Goal: Communication & Community: Answer question/provide support

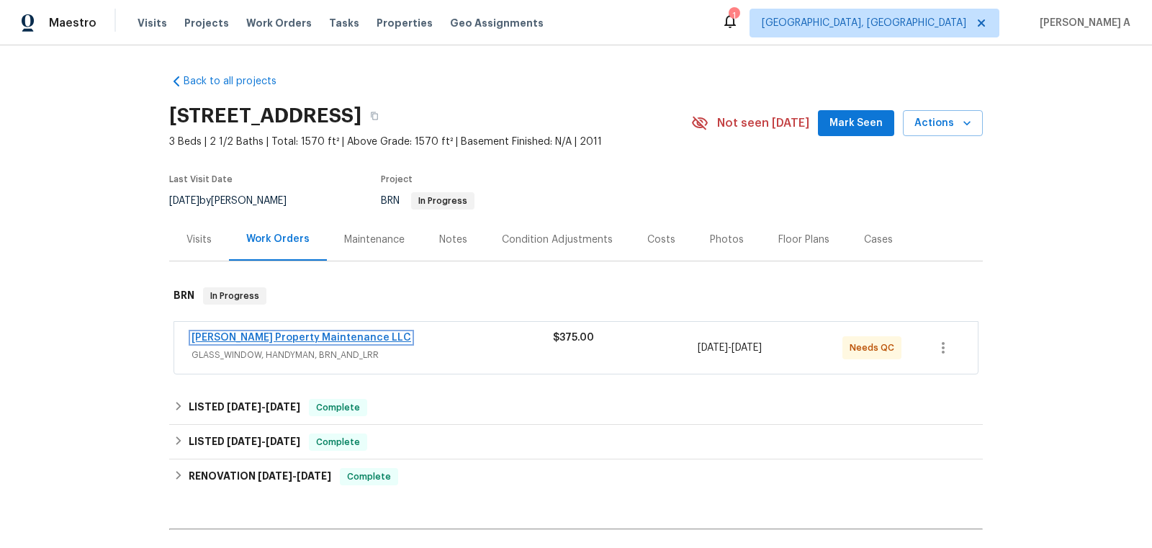
click at [256, 333] on link "Glen Property Maintenance LLC" at bounding box center [301, 338] width 220 height 10
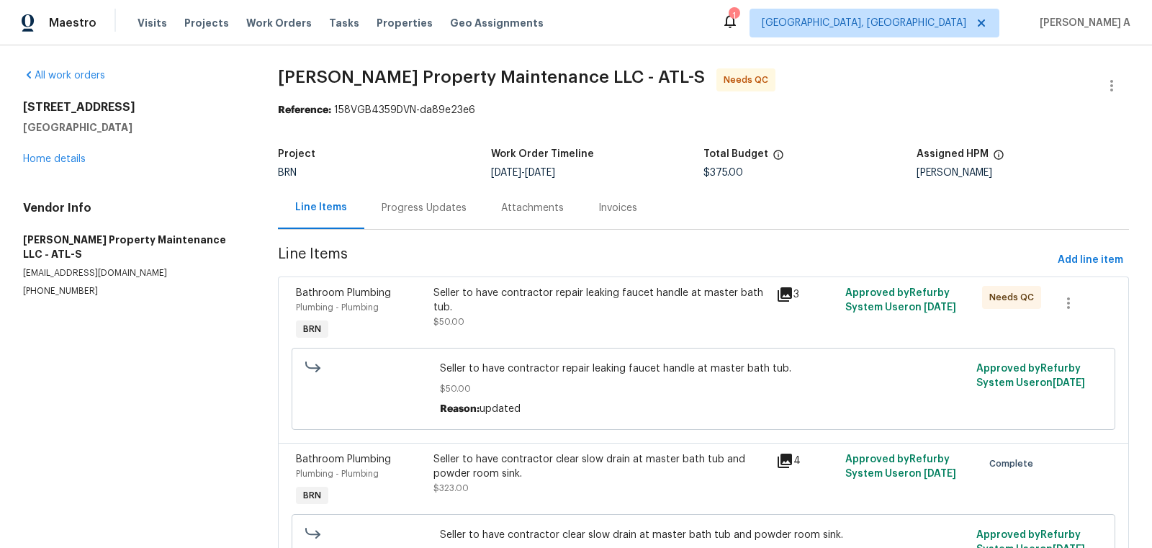
click at [420, 188] on div "Progress Updates" at bounding box center [423, 207] width 119 height 42
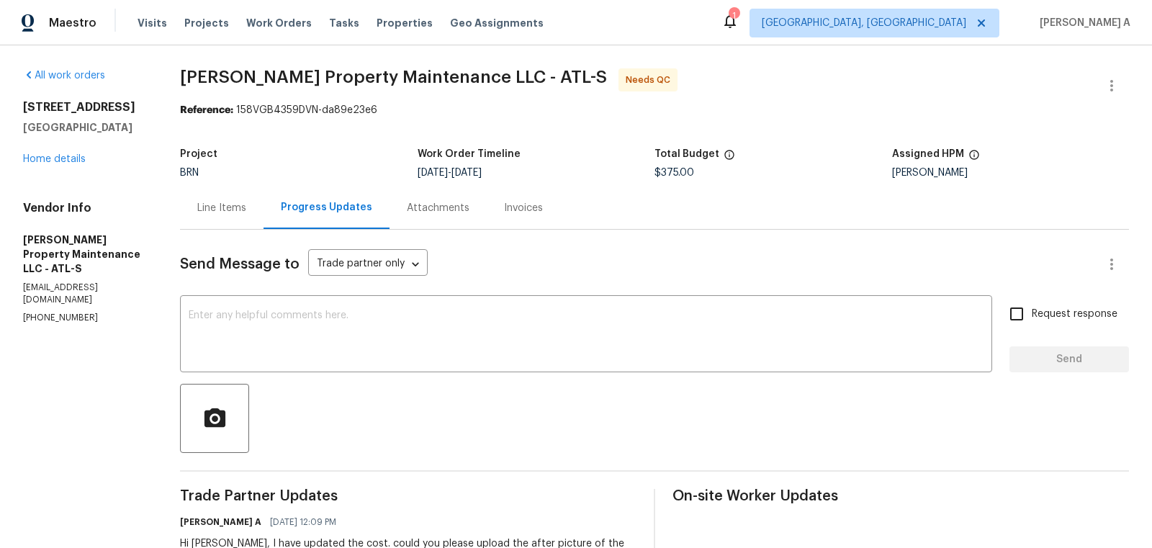
click at [214, 207] on div "Line Items" at bounding box center [221, 208] width 49 height 14
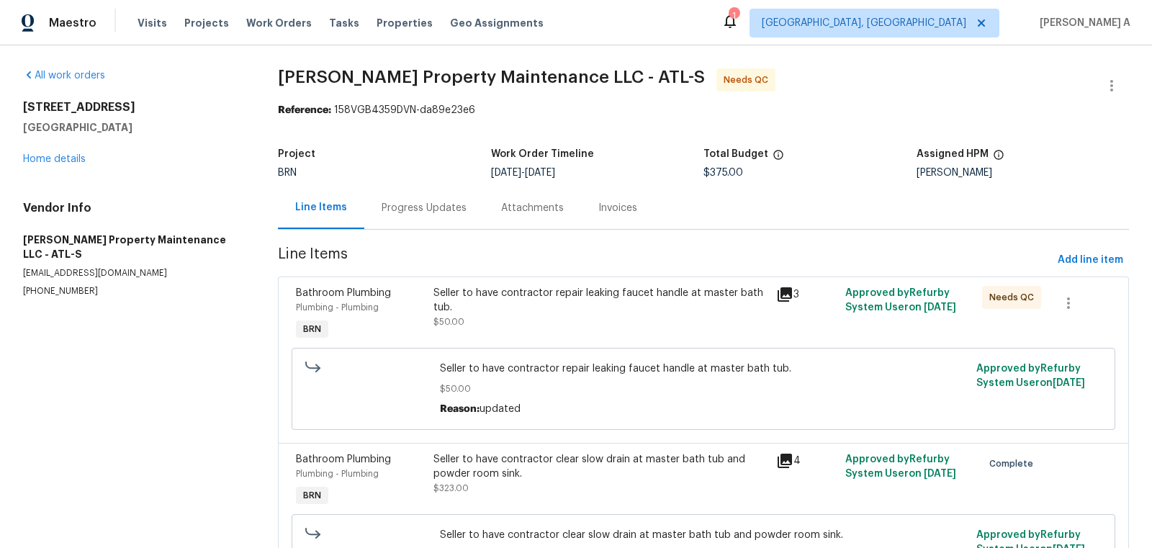
click at [434, 214] on div "Progress Updates" at bounding box center [423, 208] width 85 height 14
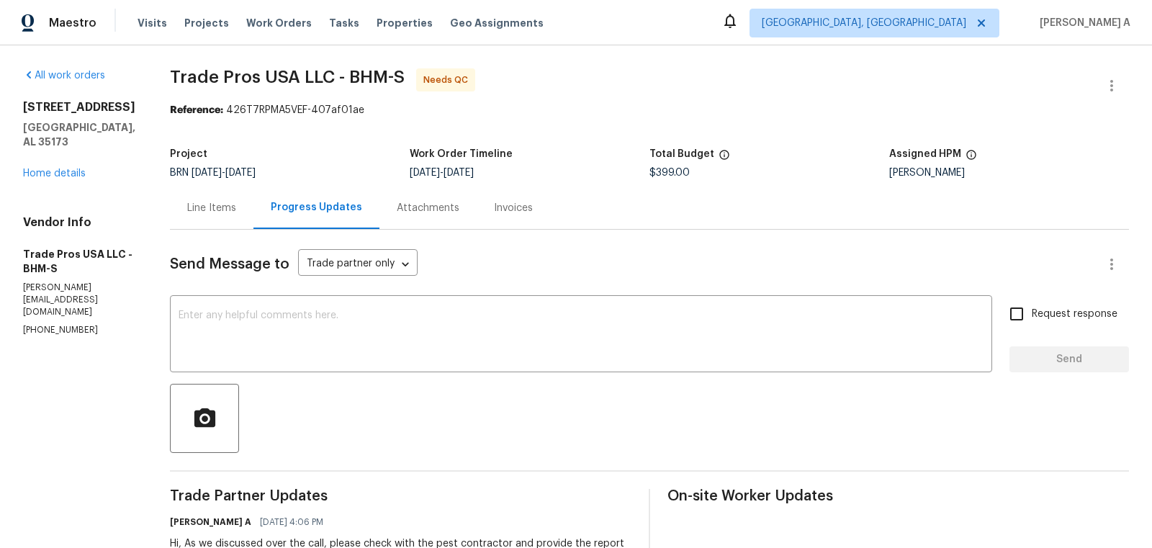
click at [191, 207] on div "Line Items" at bounding box center [211, 208] width 49 height 14
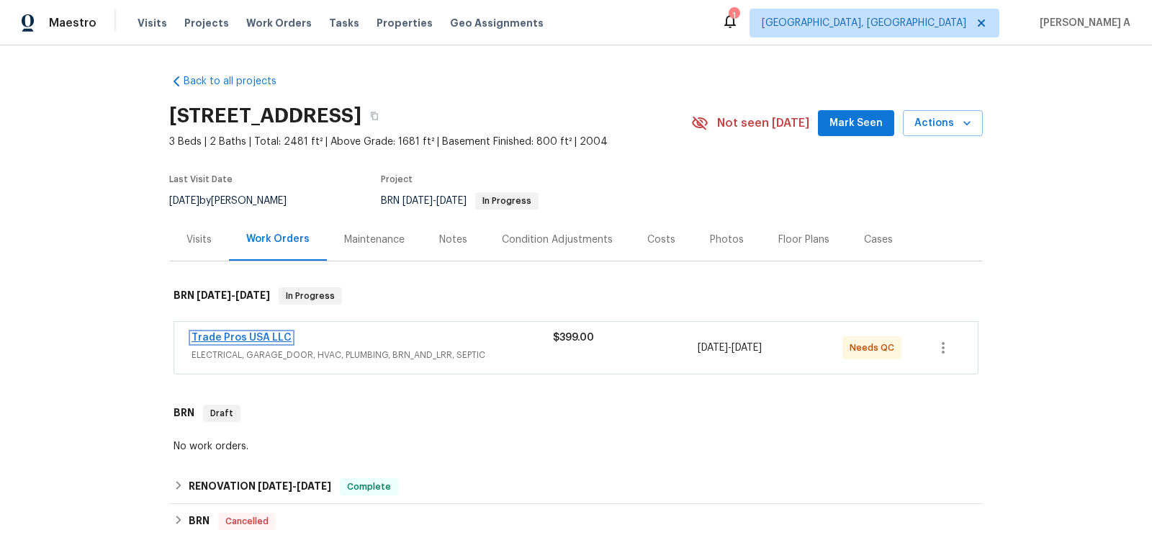
click at [258, 336] on link "Trade Pros USA LLC" at bounding box center [241, 338] width 100 height 10
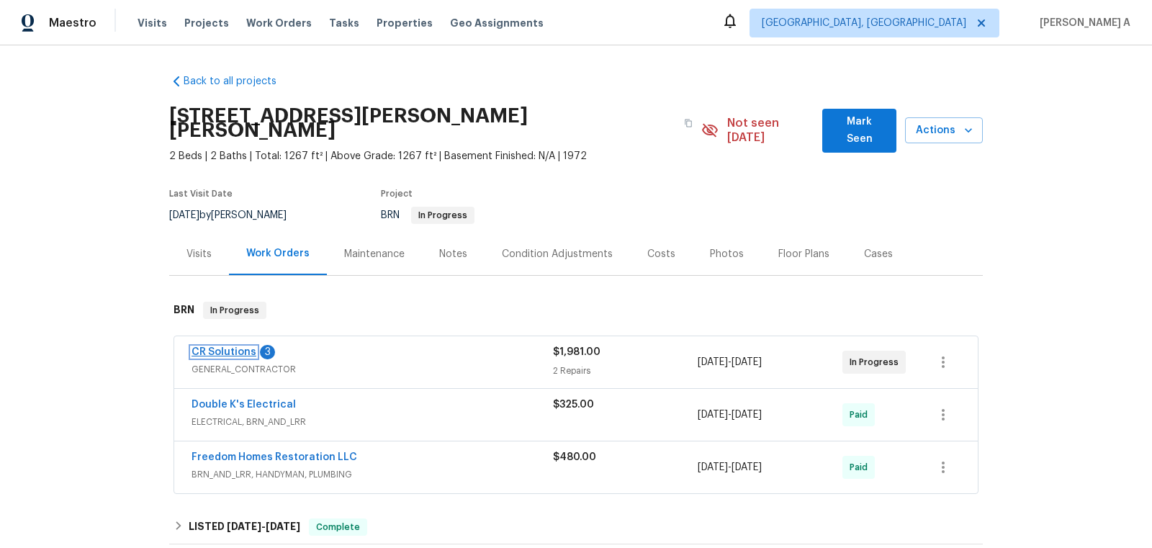
click at [244, 347] on link "CR Solutions" at bounding box center [223, 352] width 65 height 10
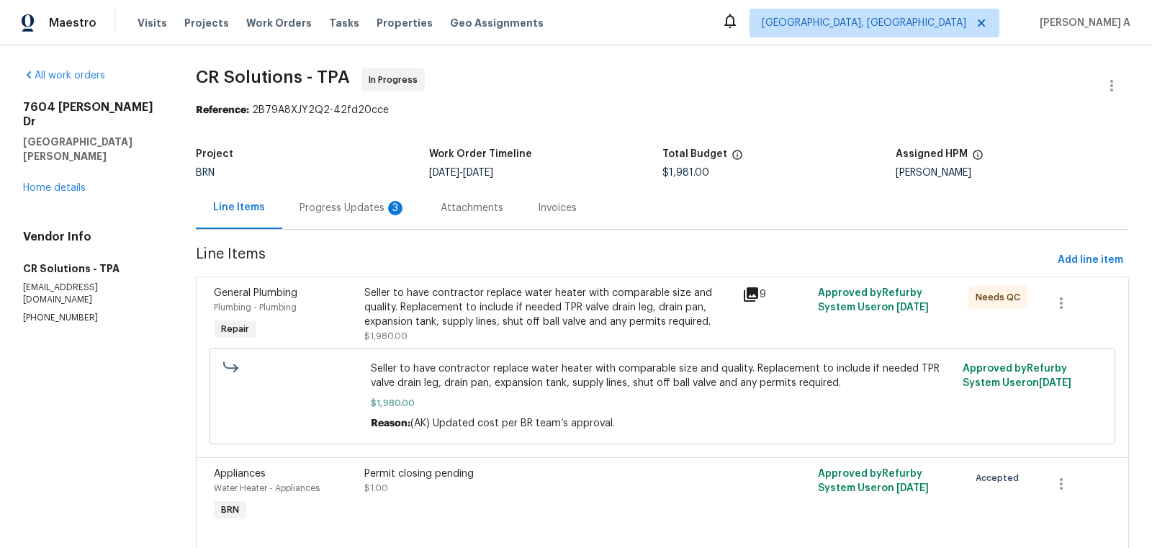
click at [366, 218] on div "Progress Updates 3" at bounding box center [352, 207] width 141 height 42
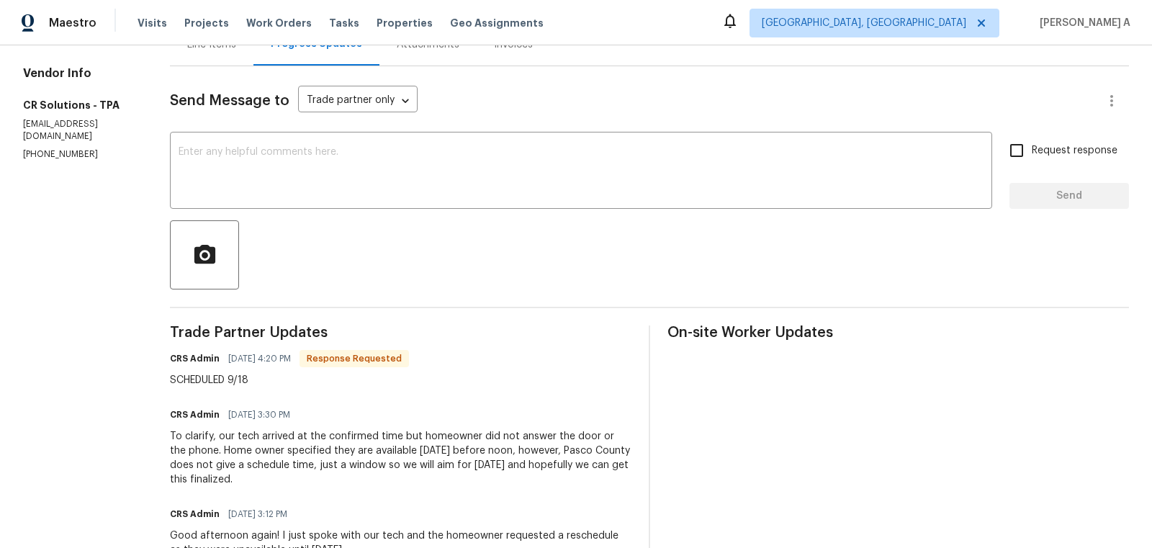
scroll to position [112, 0]
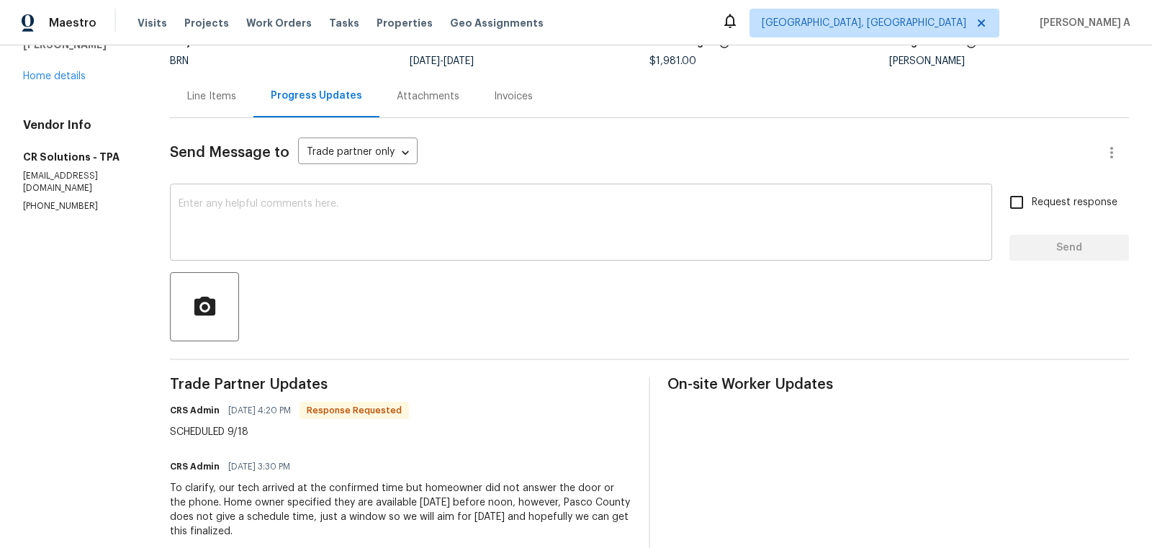
click at [348, 243] on textarea at bounding box center [580, 224] width 805 height 50
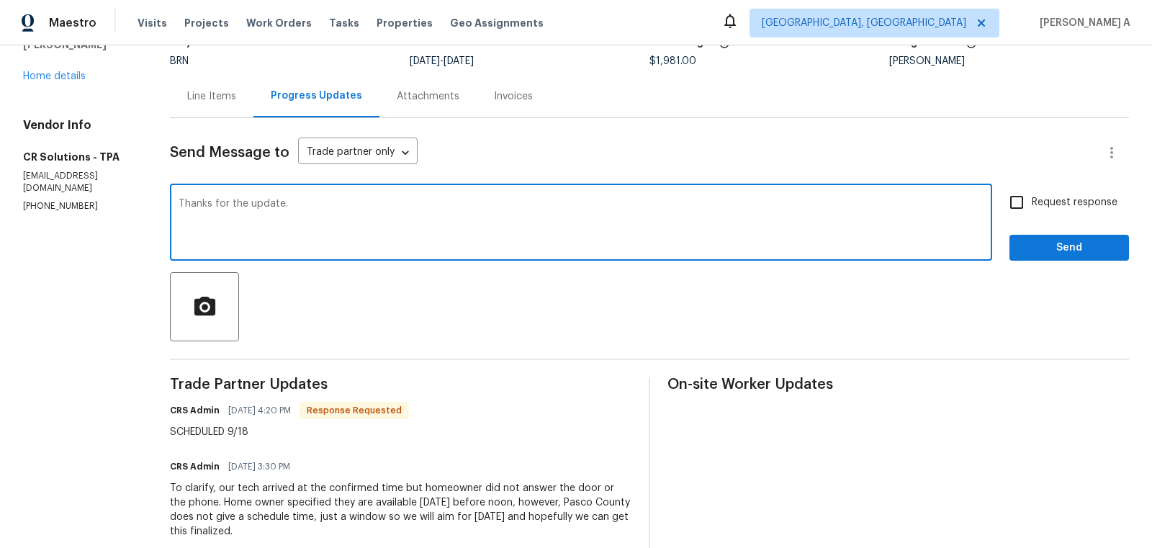
type textarea "Thanks for the update."
click at [1020, 204] on input "Request response" at bounding box center [1016, 202] width 30 height 30
checkbox input "true"
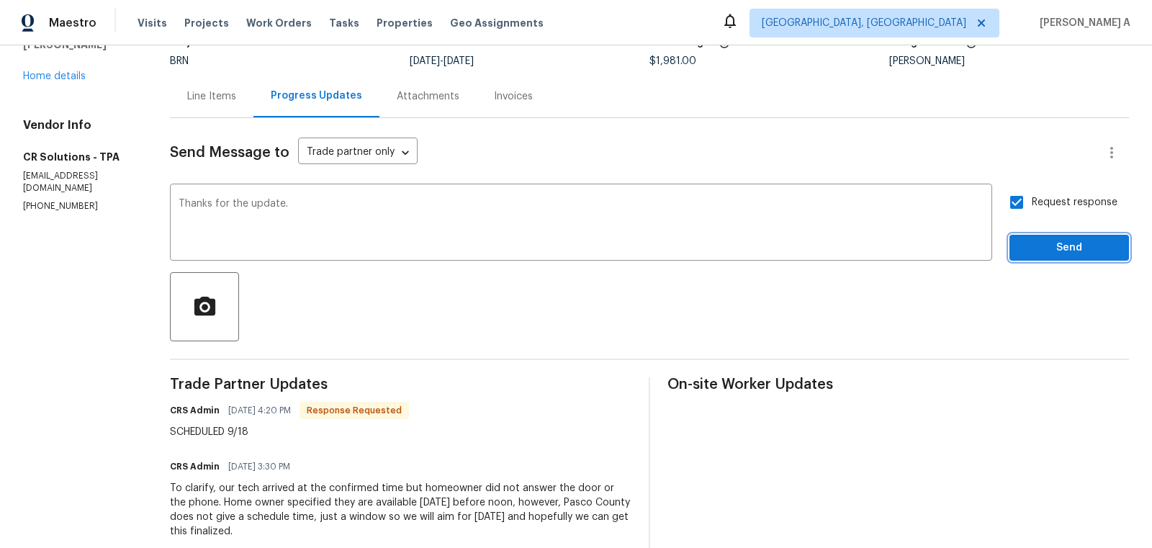
click at [1060, 248] on span "Send" at bounding box center [1069, 248] width 96 height 18
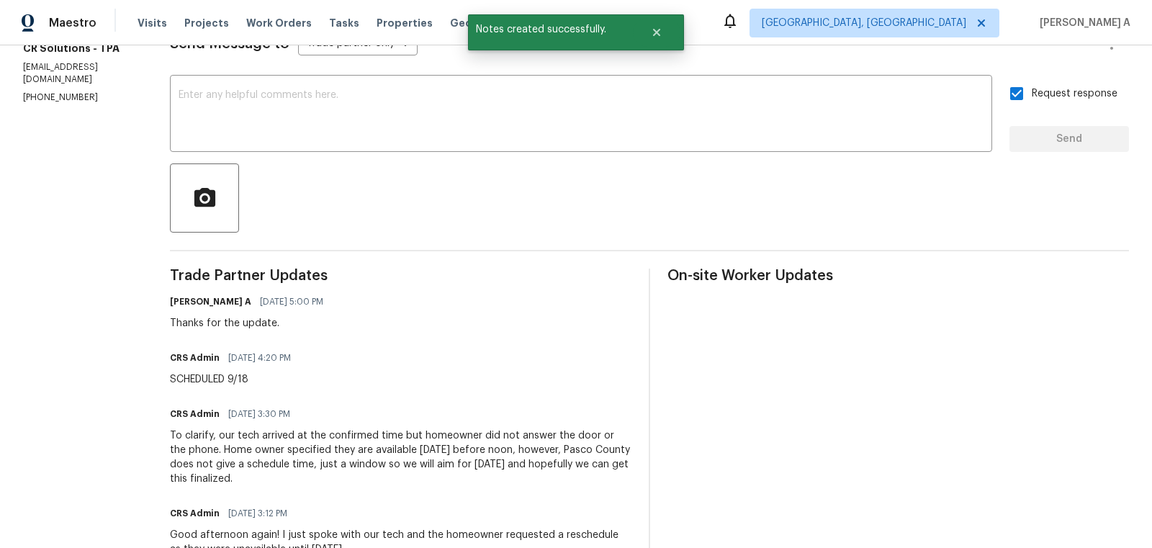
scroll to position [255, 0]
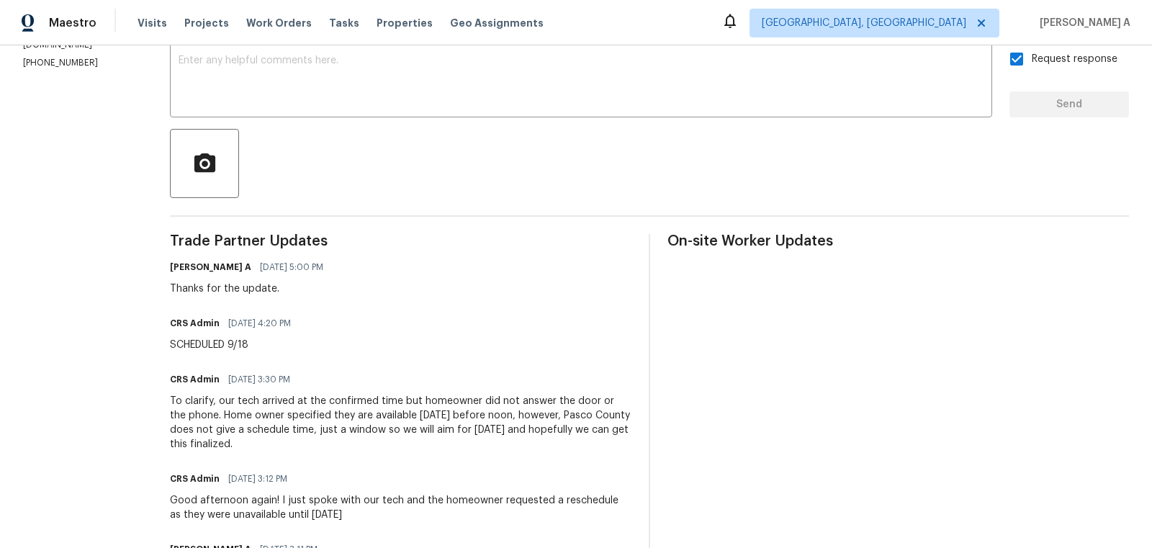
copy div "ech arrived at the confirmed time but homeowner did not answer the door or the …"
drag, startPoint x: 240, startPoint y: 401, endPoint x: 400, endPoint y: 440, distance: 165.1
click at [400, 440] on div "To clarify, our tech arrived at the confirmed time but homeowner did not answer…" at bounding box center [400, 423] width 461 height 58
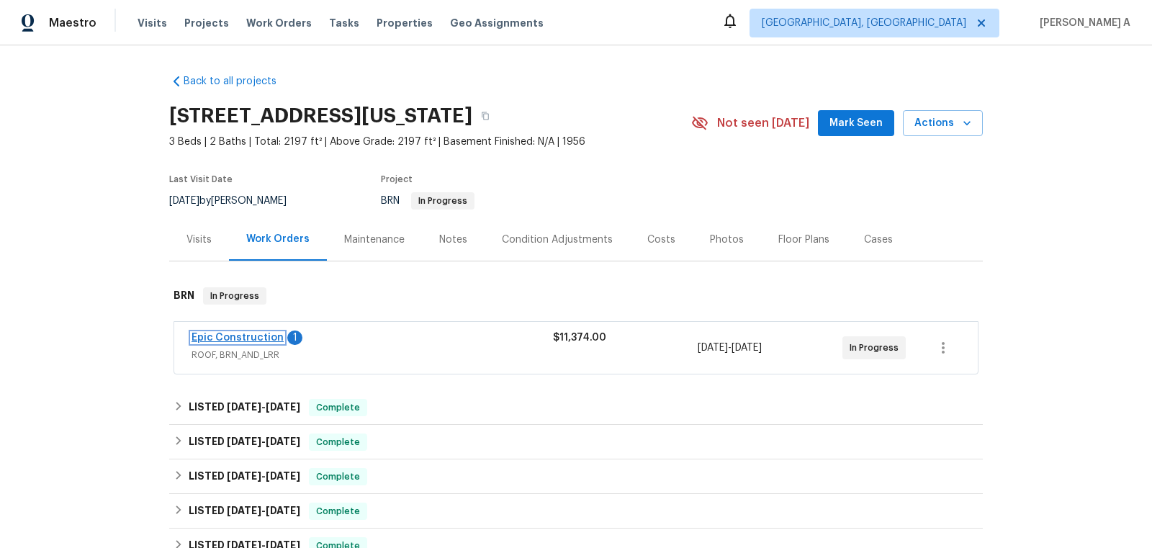
click at [256, 336] on link "Epic Construction" at bounding box center [237, 338] width 92 height 10
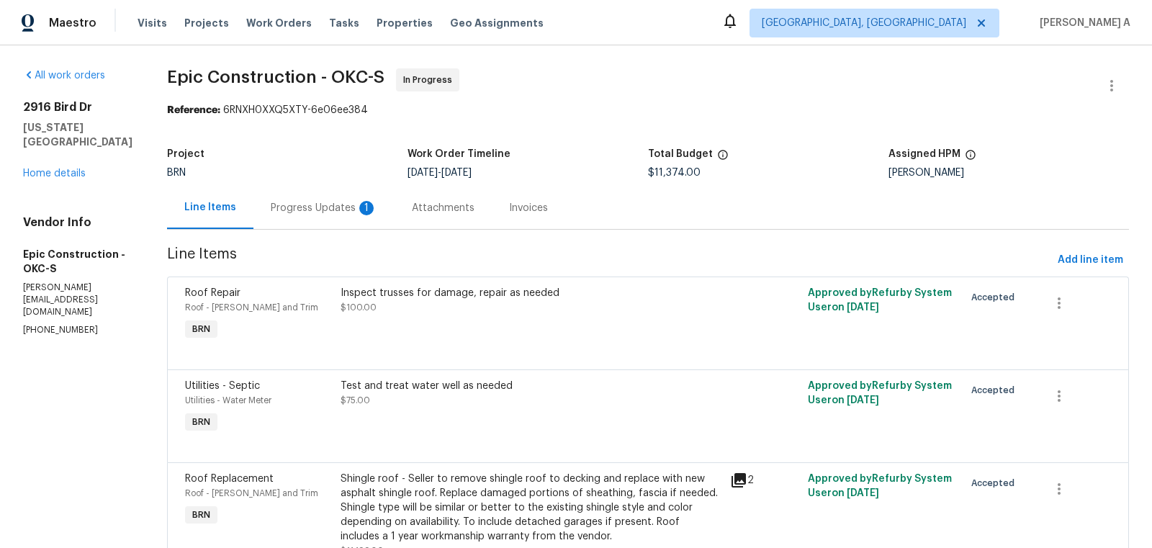
click at [359, 209] on div "1" at bounding box center [366, 208] width 14 height 14
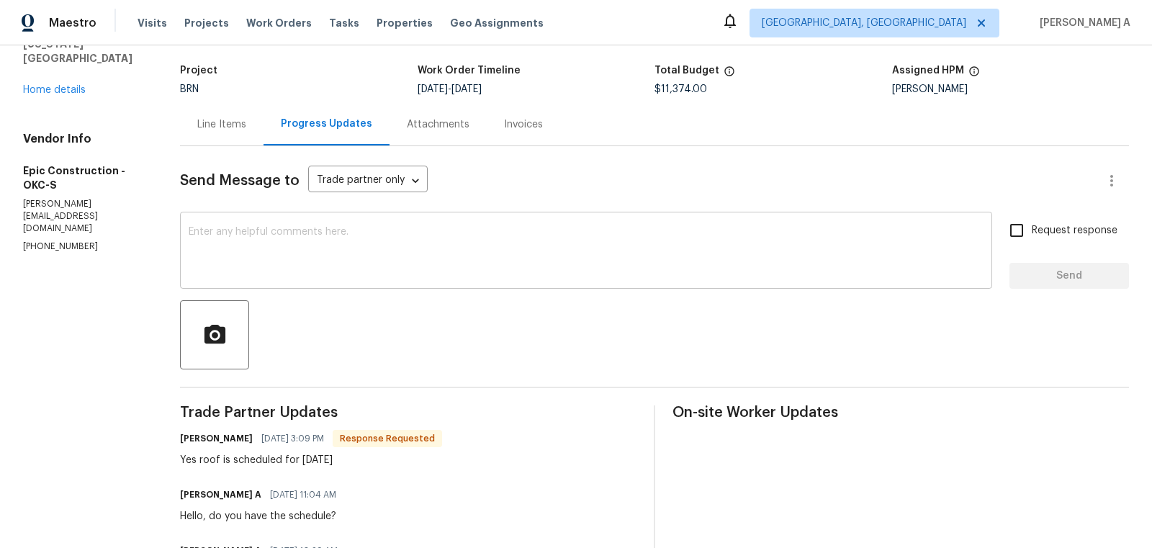
scroll to position [85, 0]
click at [409, 245] on textarea at bounding box center [586, 250] width 795 height 50
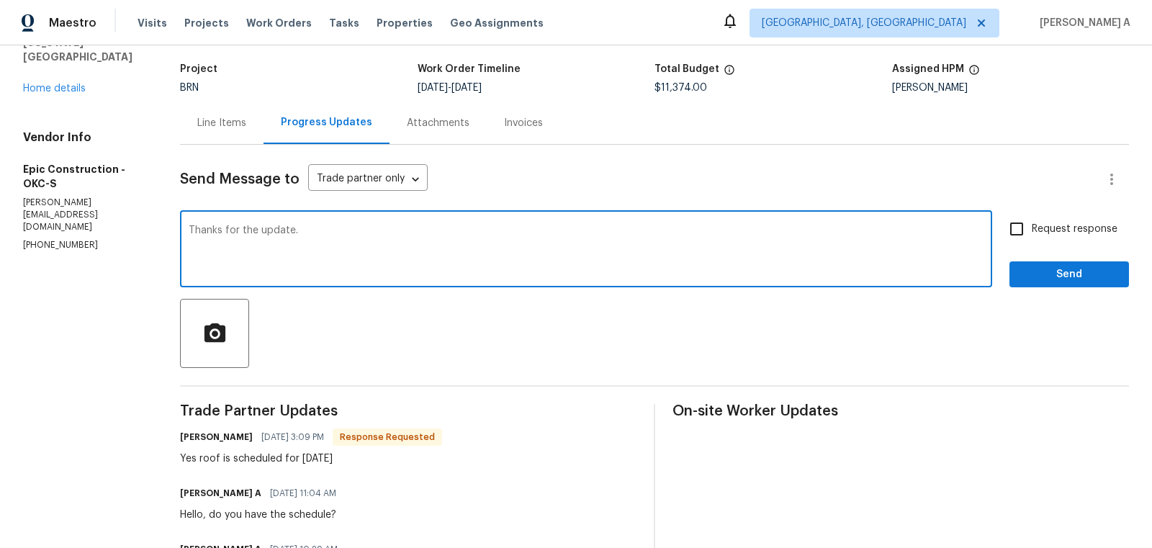
type textarea "Thanks for the update."
click at [1015, 238] on input "Request response" at bounding box center [1016, 229] width 30 height 30
checkbox input "true"
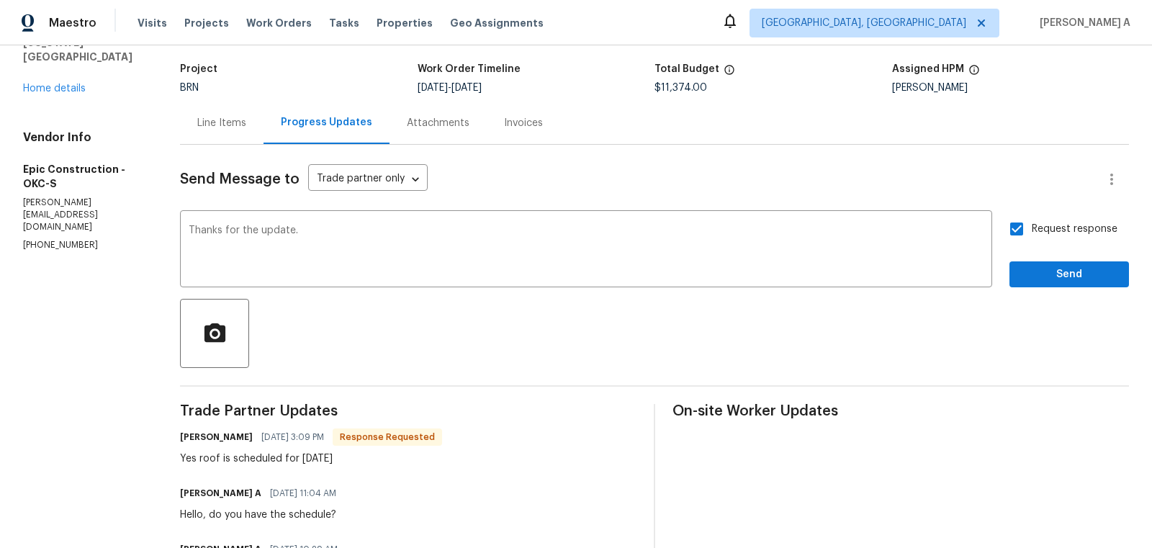
click at [1055, 287] on div "Send Message to Trade partner only Trade partner only ​ Thanks for the update. …" at bounding box center [654, 532] width 949 height 774
click at [1055, 282] on button "Send" at bounding box center [1068, 274] width 119 height 27
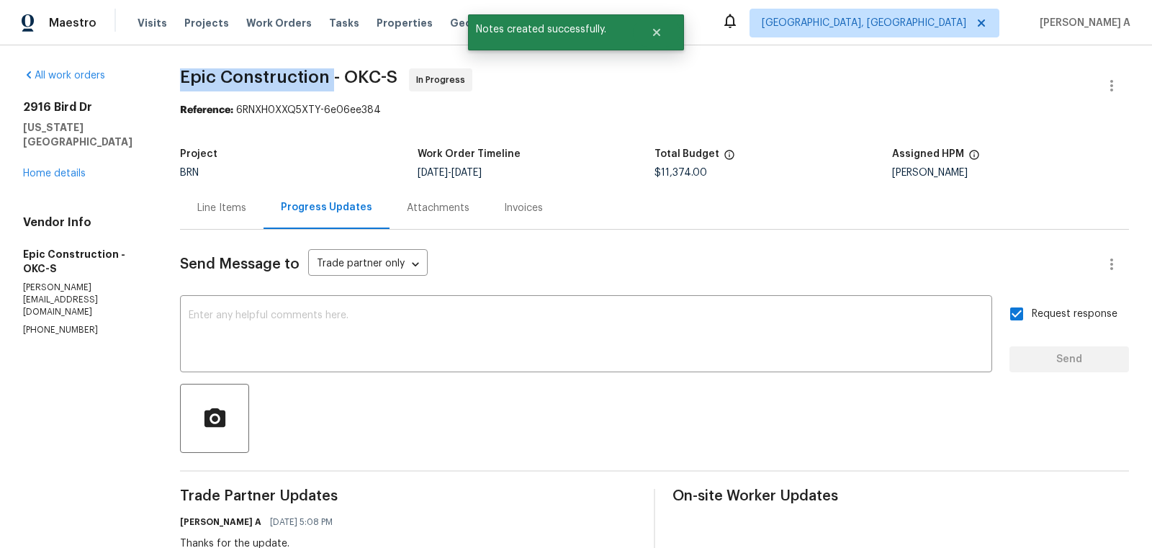
drag, startPoint x: 178, startPoint y: 79, endPoint x: 333, endPoint y: 78, distance: 154.0
copy span "Epic Construction"
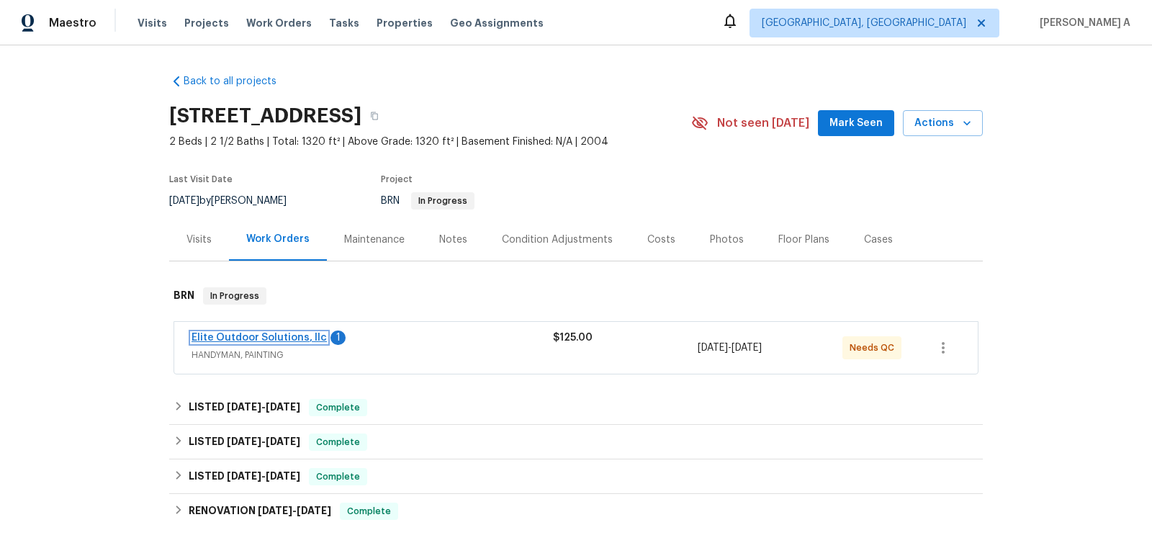
click at [276, 333] on link "Elite Outdoor Solutions, llc" at bounding box center [258, 338] width 135 height 10
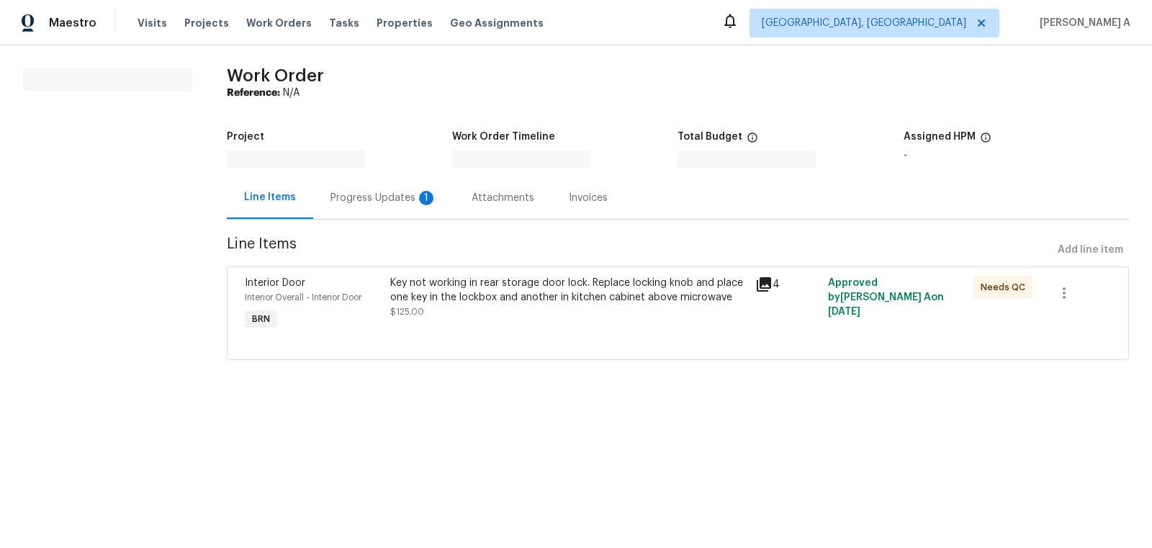
click at [365, 184] on div "Progress Updates 1" at bounding box center [383, 197] width 141 height 42
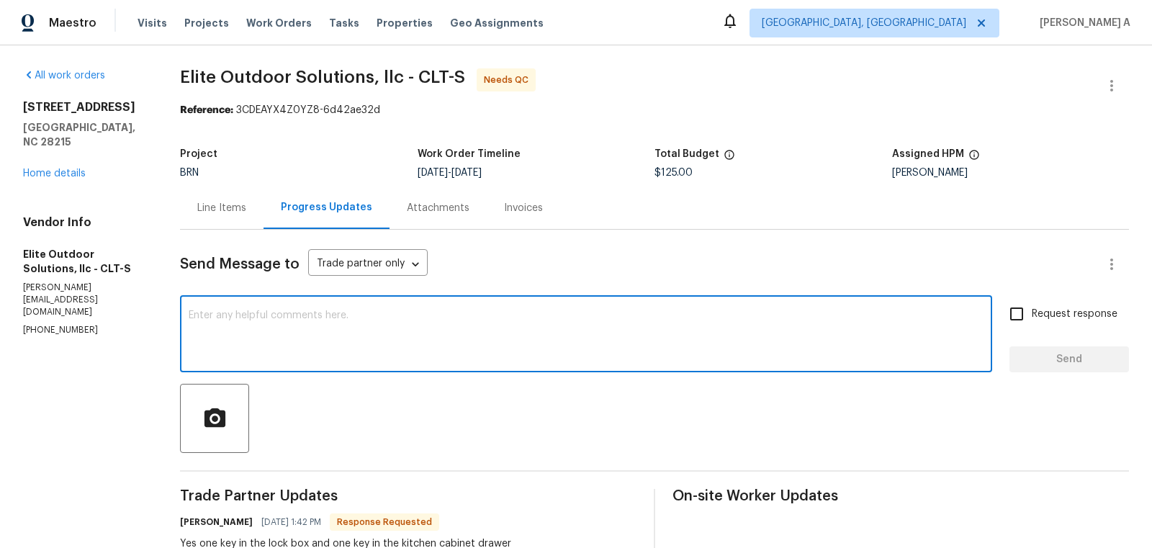
click at [360, 328] on textarea at bounding box center [586, 335] width 795 height 50
type textarea "Thank you!"
click at [1022, 316] on input "Request response" at bounding box center [1016, 314] width 30 height 30
checkbox input "true"
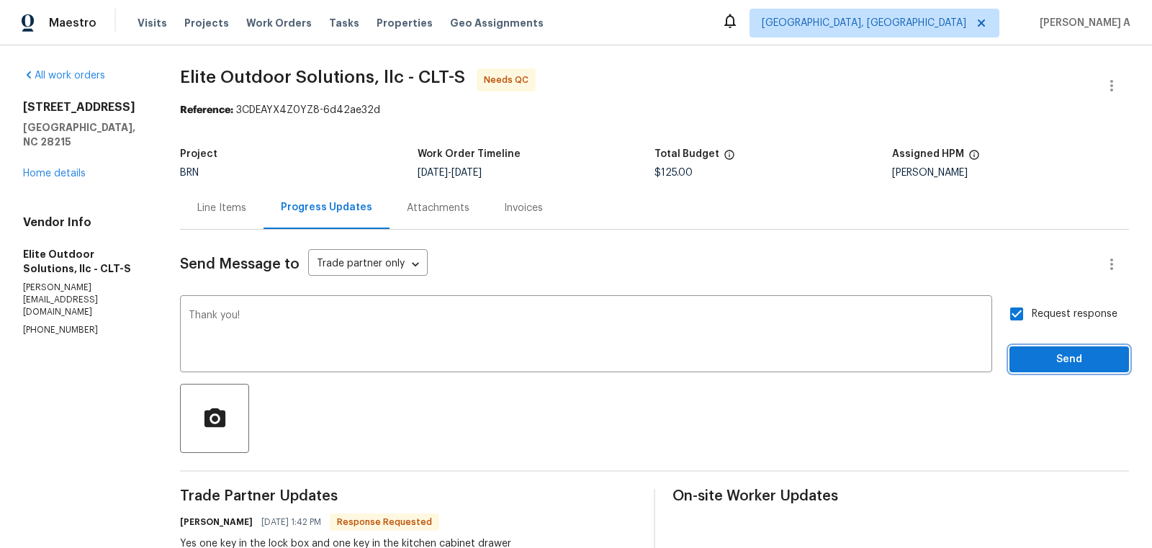
click at [1054, 356] on span "Send" at bounding box center [1069, 360] width 96 height 18
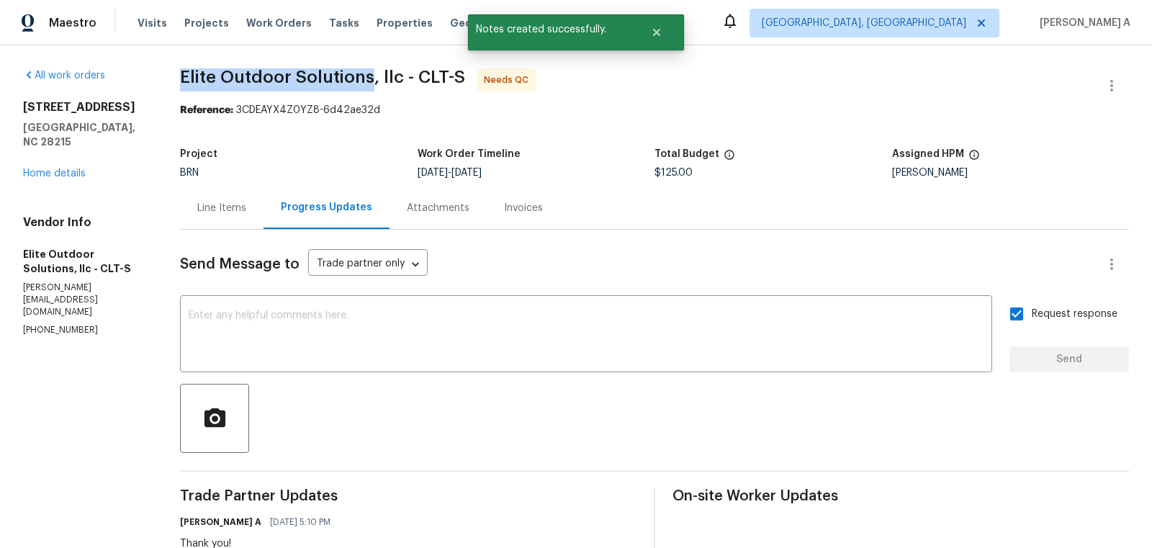
copy span "Elite Outdoor Solutions"
drag, startPoint x: 168, startPoint y: 80, endPoint x: 371, endPoint y: 80, distance: 203.0
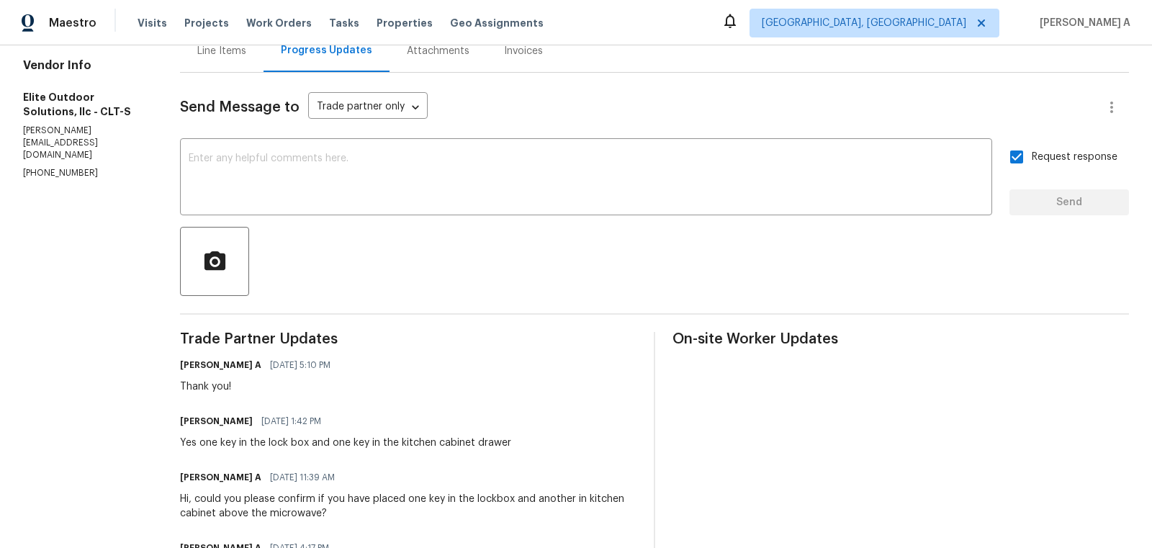
scroll to position [207, 0]
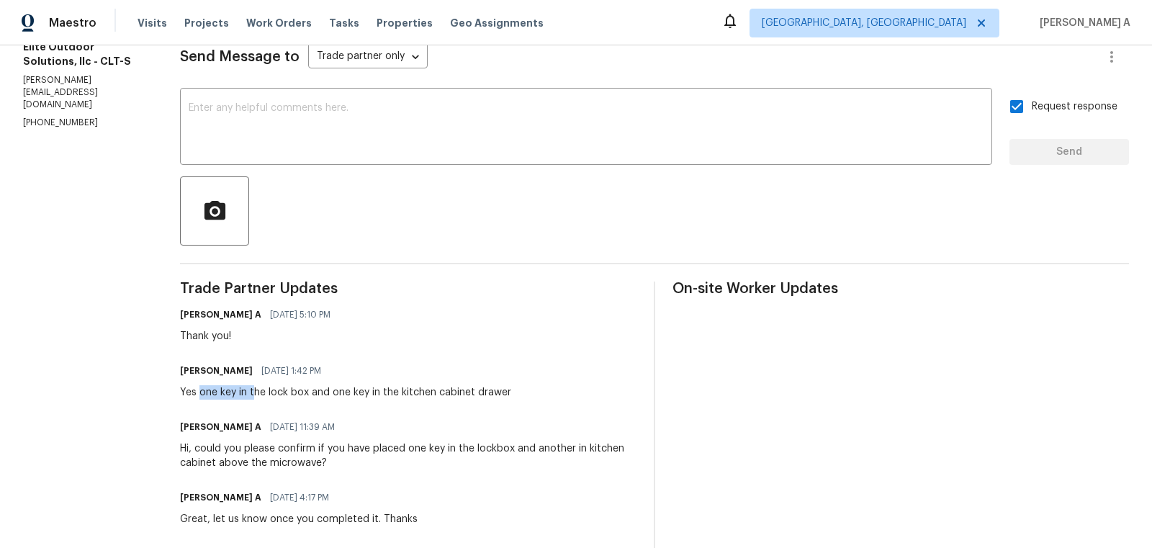
drag, startPoint x: 202, startPoint y: 394, endPoint x: 256, endPoint y: 394, distance: 54.0
click at [256, 394] on div "Yes one key in the lock box and one key in the kitchen cabinet drawer" at bounding box center [345, 392] width 331 height 14
copy div "one key in the lock box and one key in the kitchen cabinet drawer"
drag, startPoint x: 199, startPoint y: 390, endPoint x: 510, endPoint y: 397, distance: 310.3
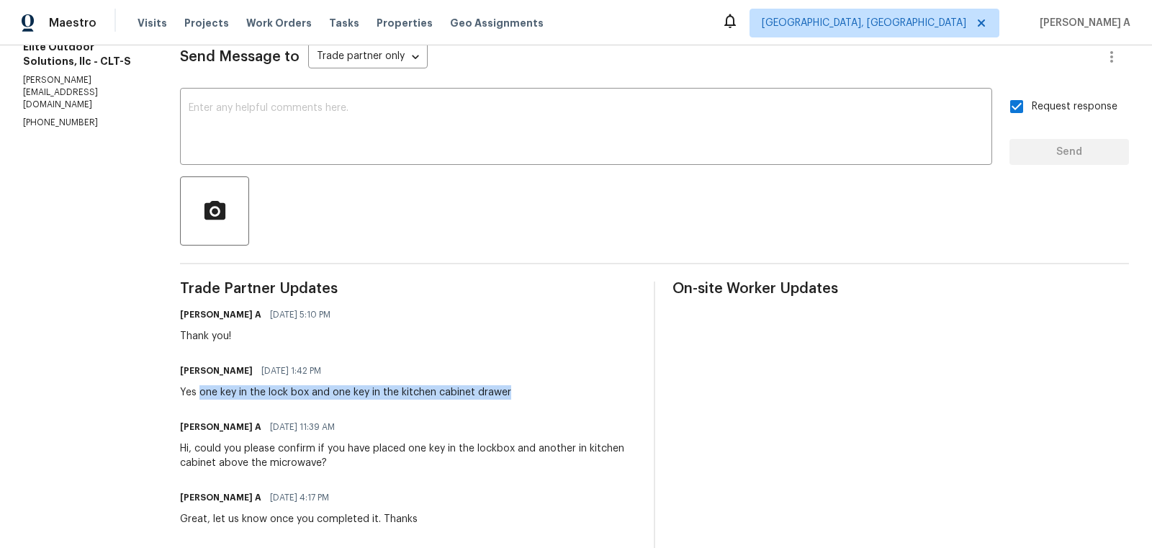
click at [510, 397] on div "Walter Arriola 09/17/2025 1:42 PM Yes one key in the lock box and one key in th…" at bounding box center [408, 380] width 456 height 39
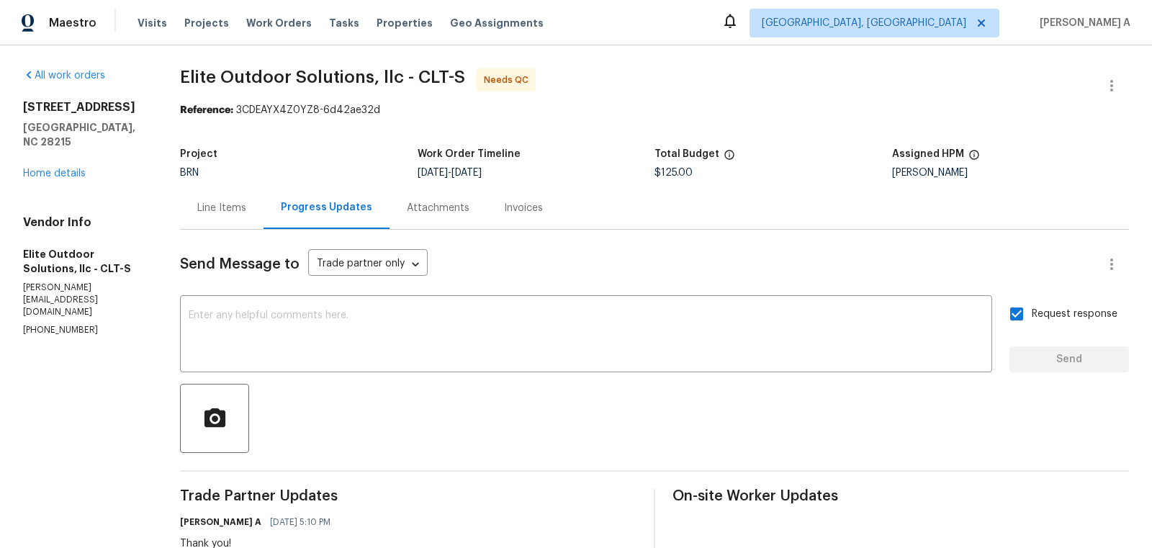
click at [226, 204] on div "Line Items" at bounding box center [221, 208] width 49 height 14
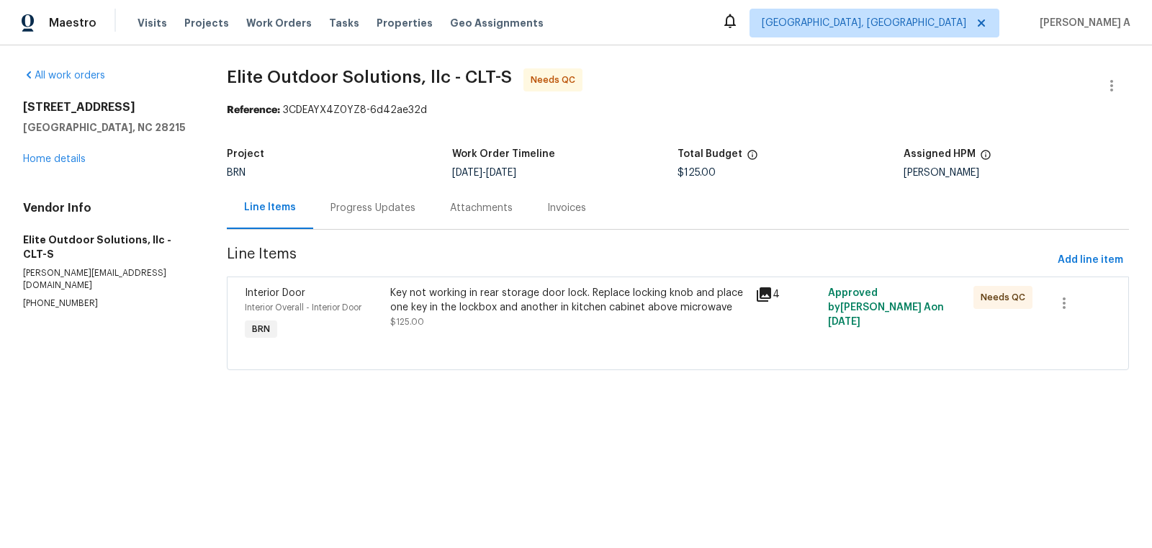
click at [484, 286] on div "Key not working in rear storage door lock. Replace locking knob and place one k…" at bounding box center [568, 300] width 356 height 29
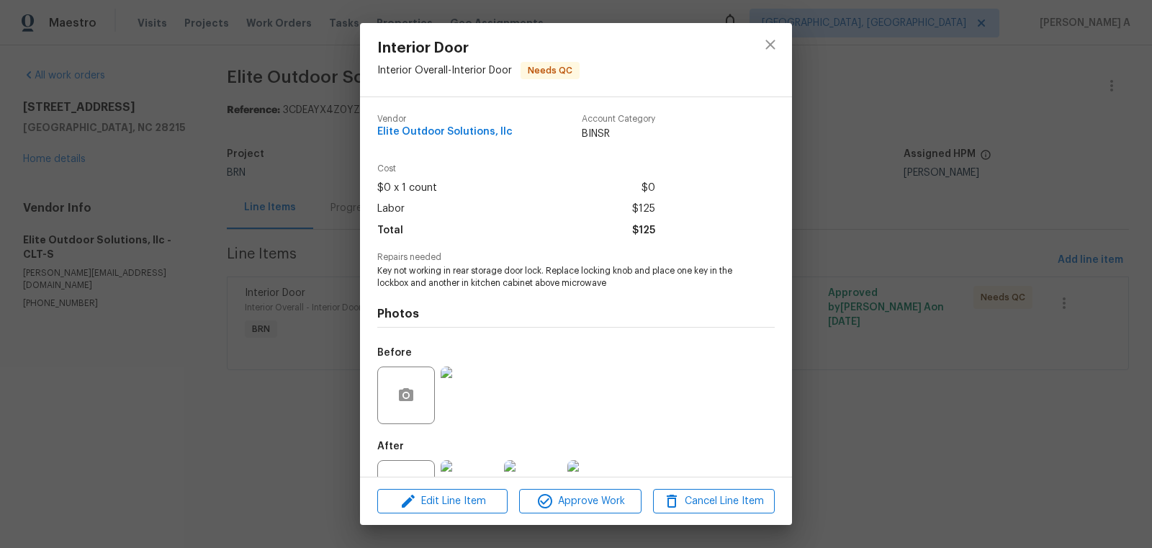
scroll to position [55, 0]
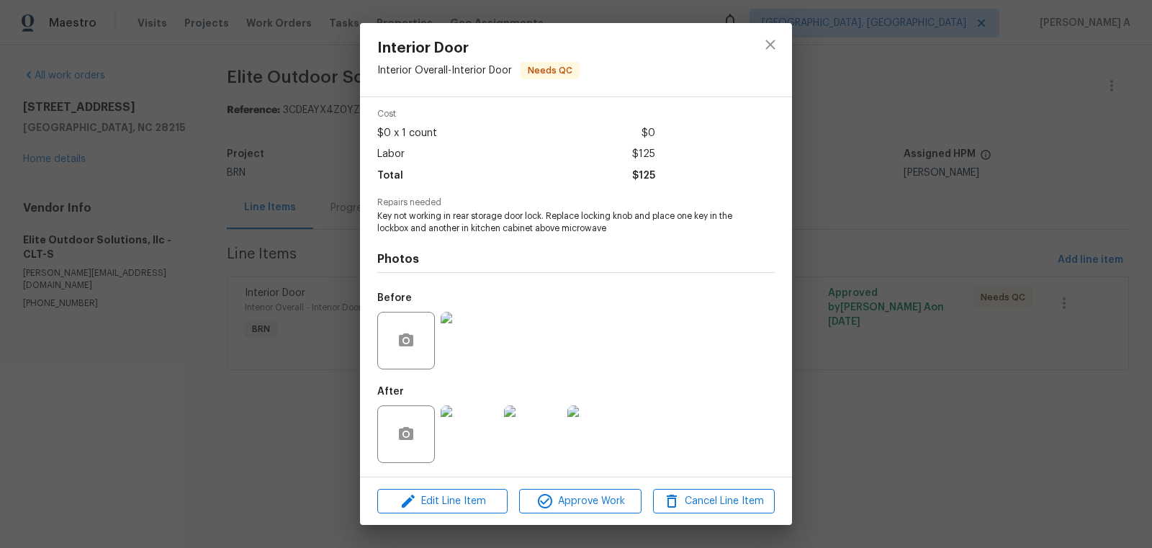
click at [474, 438] on img at bounding box center [469, 434] width 58 height 58
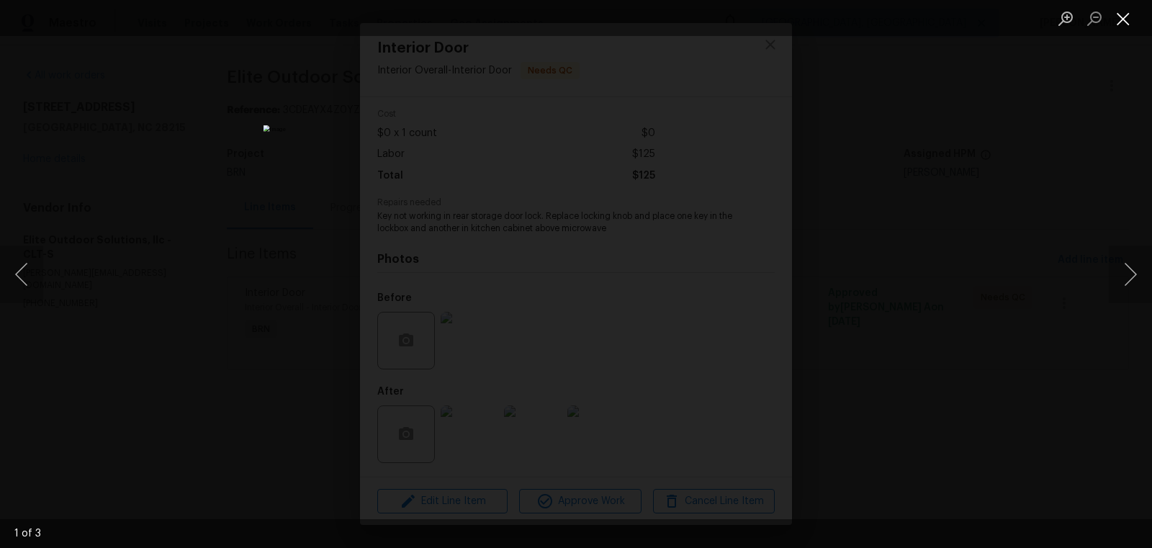
click at [1120, 16] on button "Close lightbox" at bounding box center [1122, 18] width 29 height 25
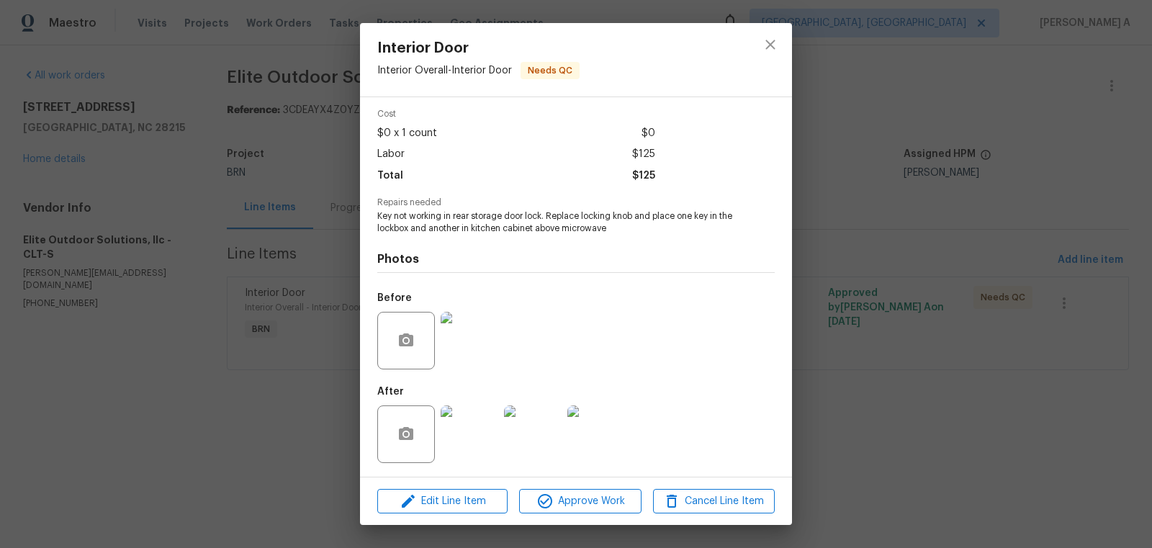
click at [504, 220] on span "Key not working in rear storage door lock. Replace locking knob and place one k…" at bounding box center [556, 222] width 358 height 24
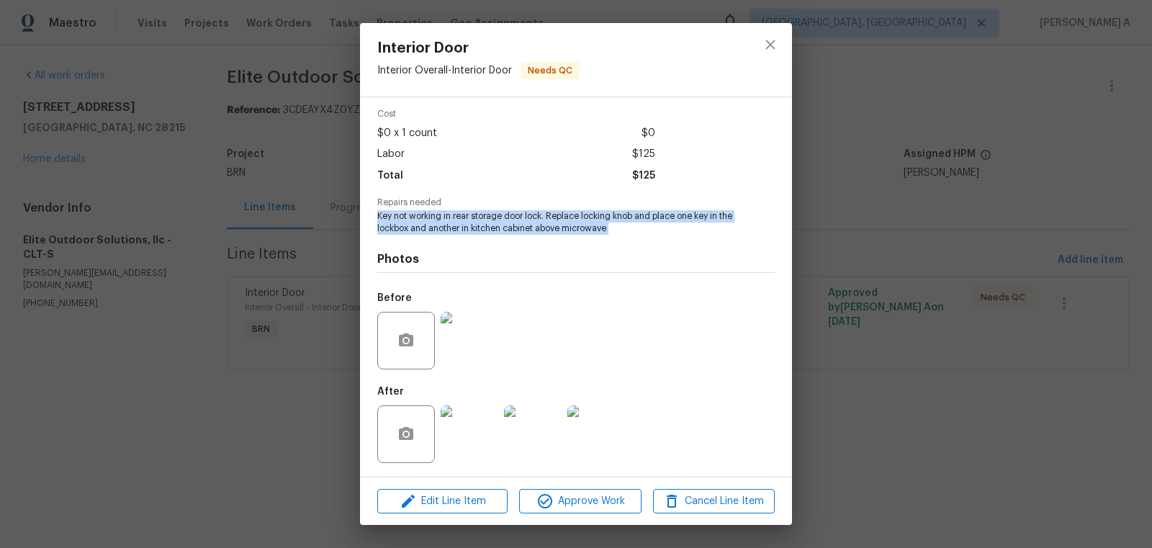
click at [504, 220] on span "Key not working in rear storage door lock. Replace locking knob and place one k…" at bounding box center [556, 222] width 358 height 24
copy span "Key not working in rear storage door lock. Replace locking knob and place one k…"
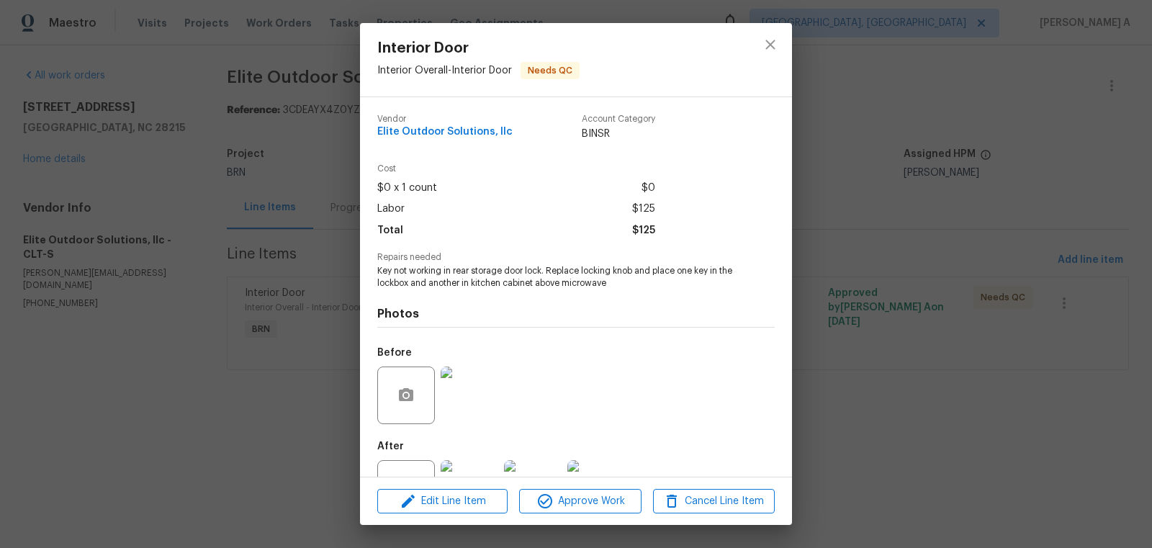
click at [449, 131] on span "Elite Outdoor Solutions, llc" at bounding box center [444, 132] width 135 height 11
copy span "Elite Outdoor Solutions, llc"
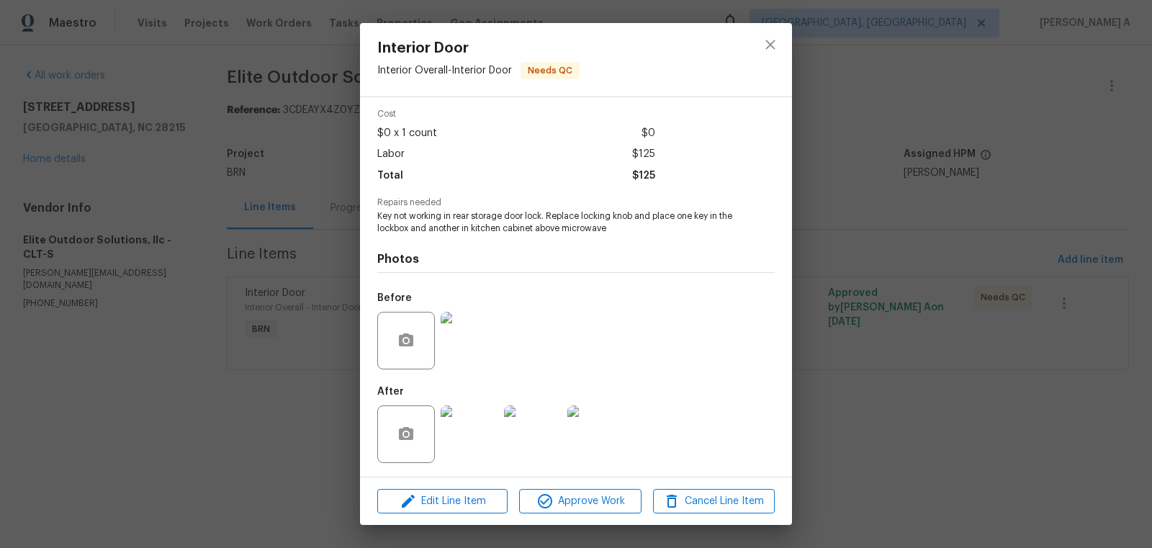
click at [478, 344] on img at bounding box center [469, 341] width 58 height 58
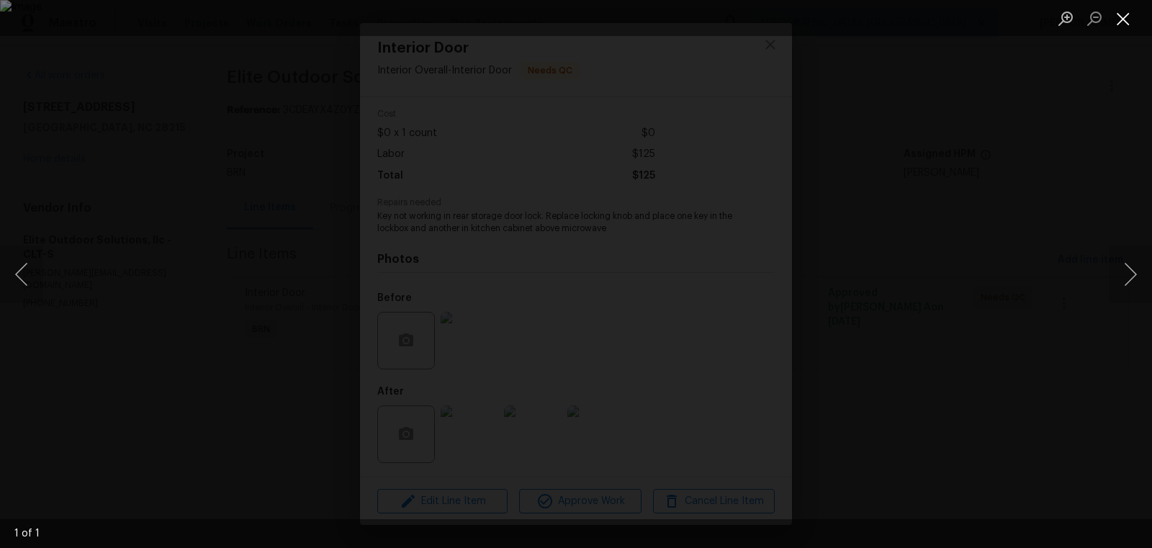
click at [1124, 24] on button "Close lightbox" at bounding box center [1122, 18] width 29 height 25
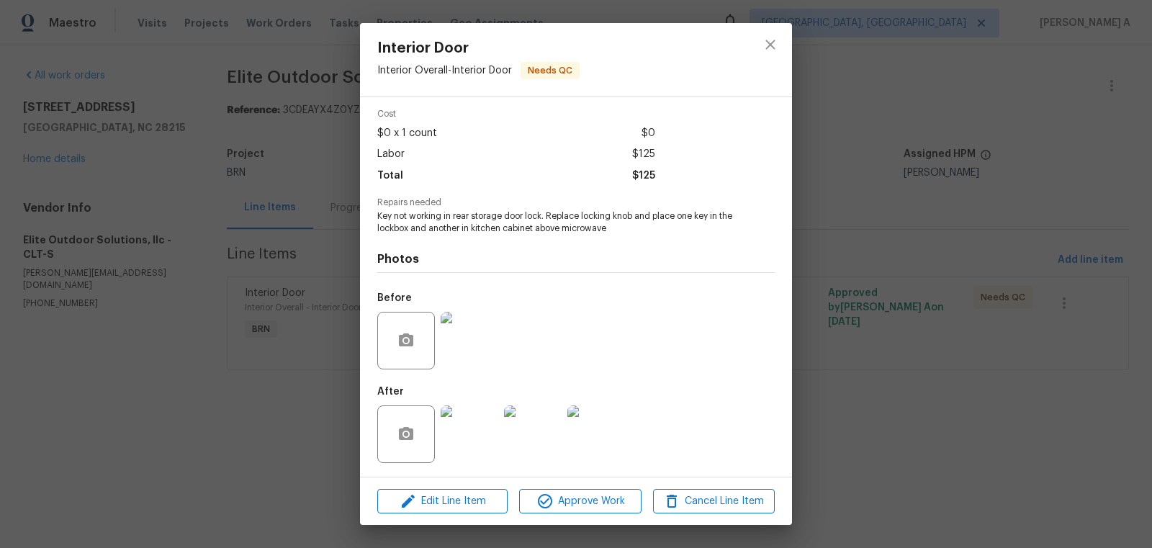
click at [477, 433] on img at bounding box center [469, 434] width 58 height 58
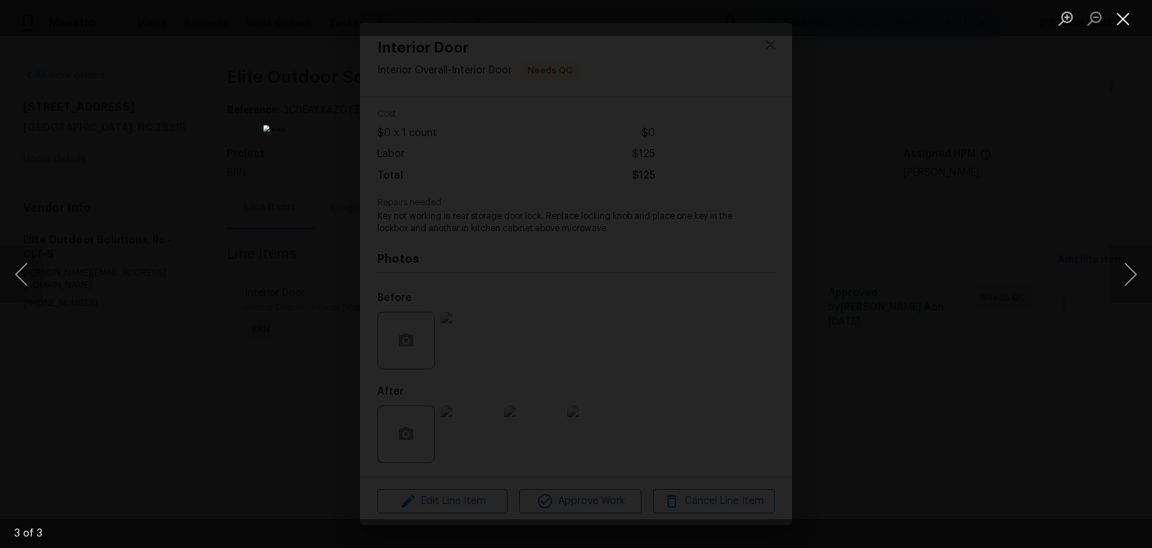
click at [1123, 17] on button "Close lightbox" at bounding box center [1122, 18] width 29 height 25
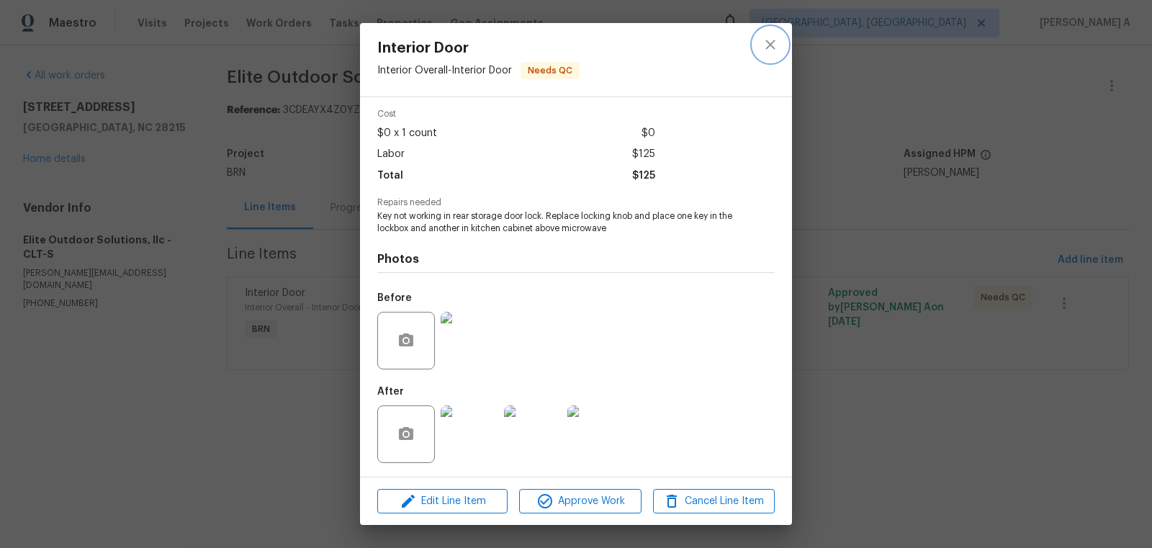
click at [777, 42] on icon "close" at bounding box center [769, 44] width 17 height 17
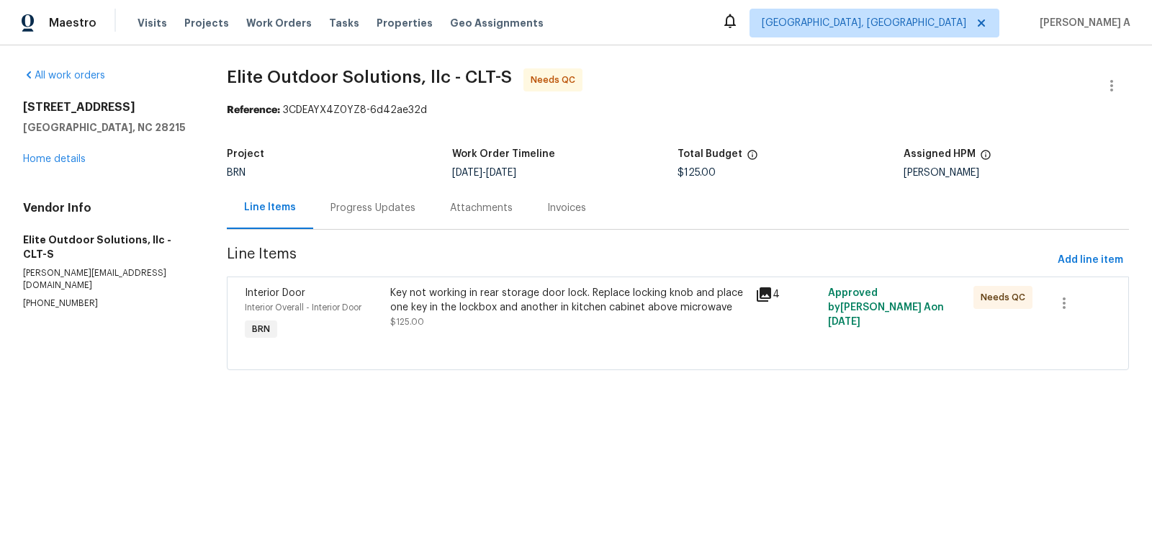
click at [320, 219] on div "Progress Updates" at bounding box center [372, 207] width 119 height 42
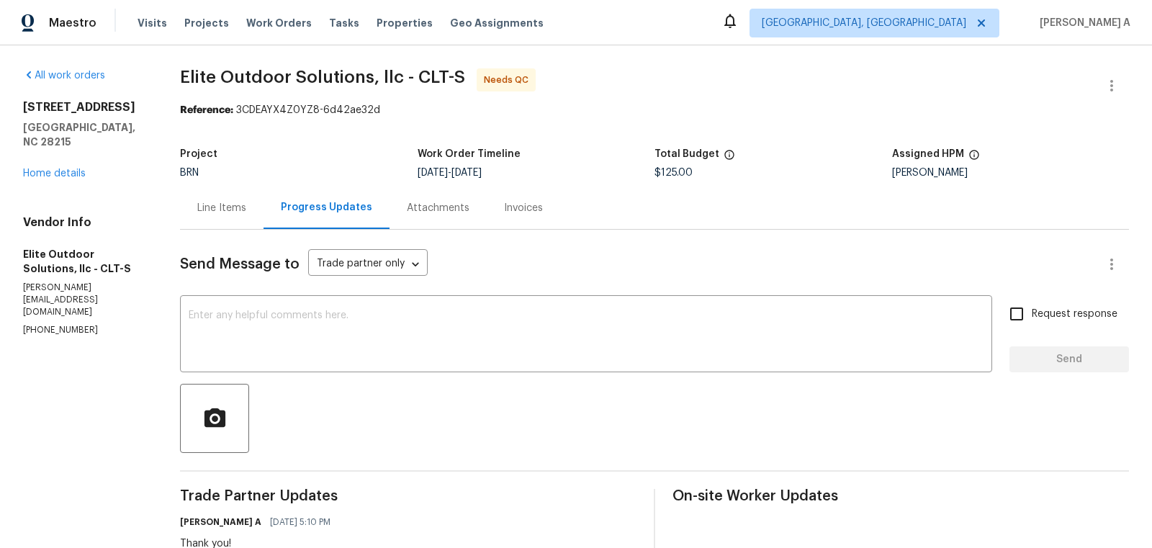
click at [209, 207] on div "Line Items" at bounding box center [221, 208] width 49 height 14
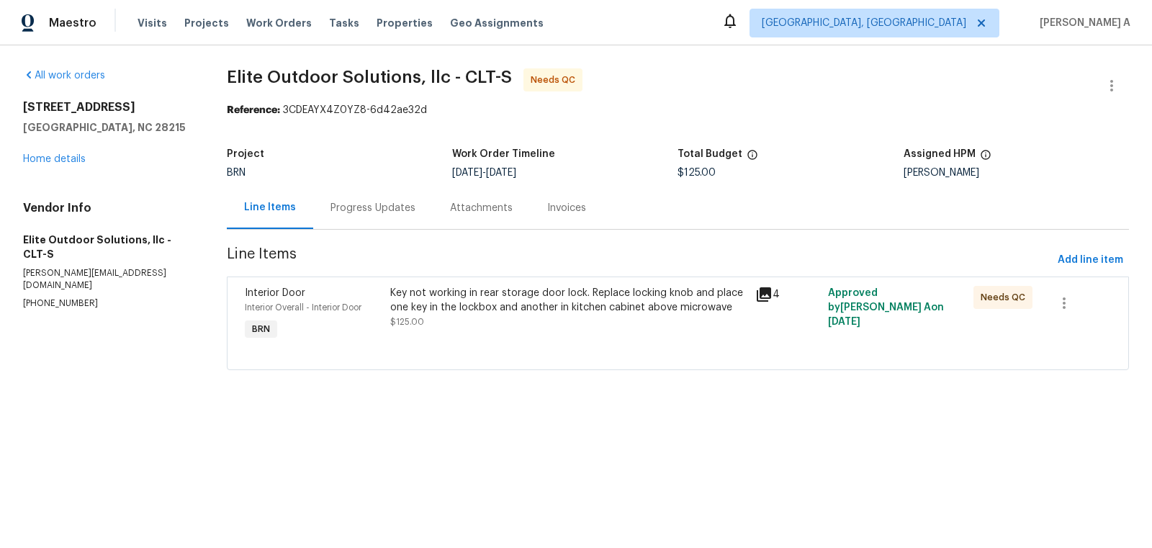
click at [500, 299] on div "Key not working in rear storage door lock. Replace locking knob and place one k…" at bounding box center [568, 300] width 356 height 29
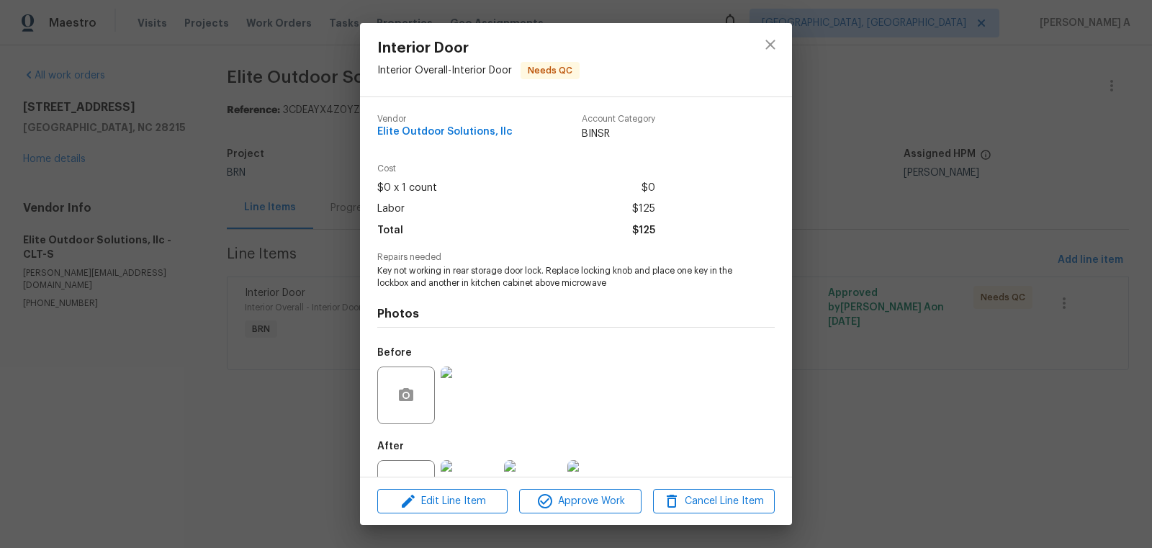
scroll to position [55, 0]
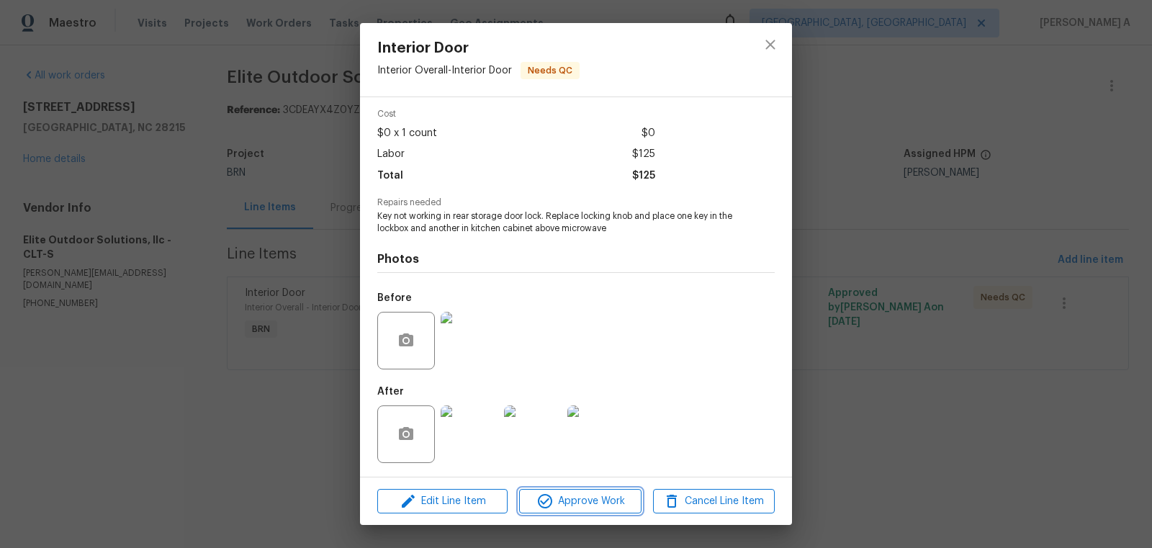
click at [585, 505] on span "Approve Work" at bounding box center [579, 501] width 113 height 18
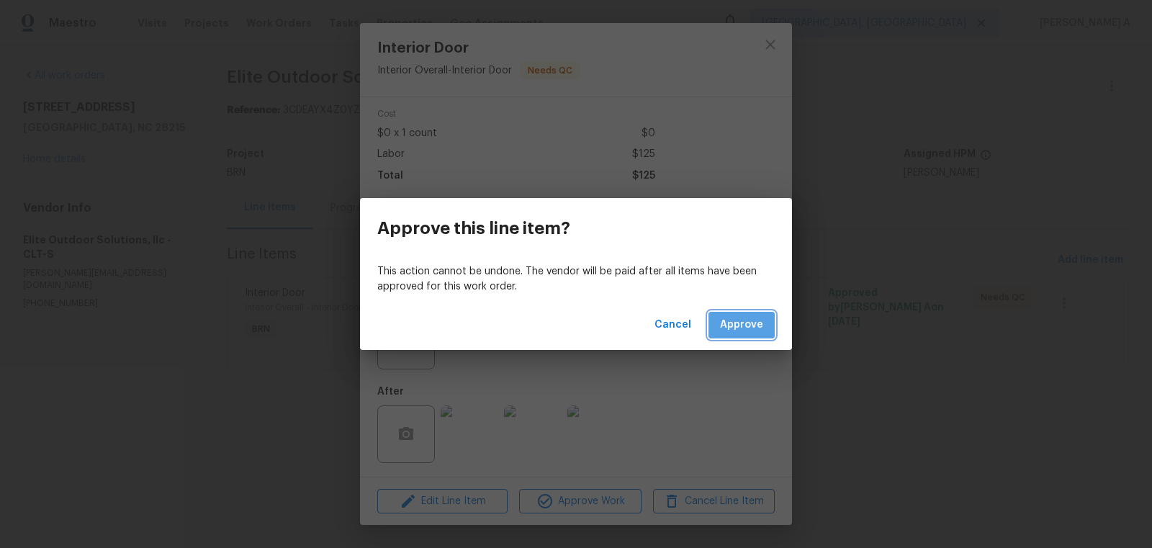
click at [743, 320] on span "Approve" at bounding box center [741, 325] width 43 height 18
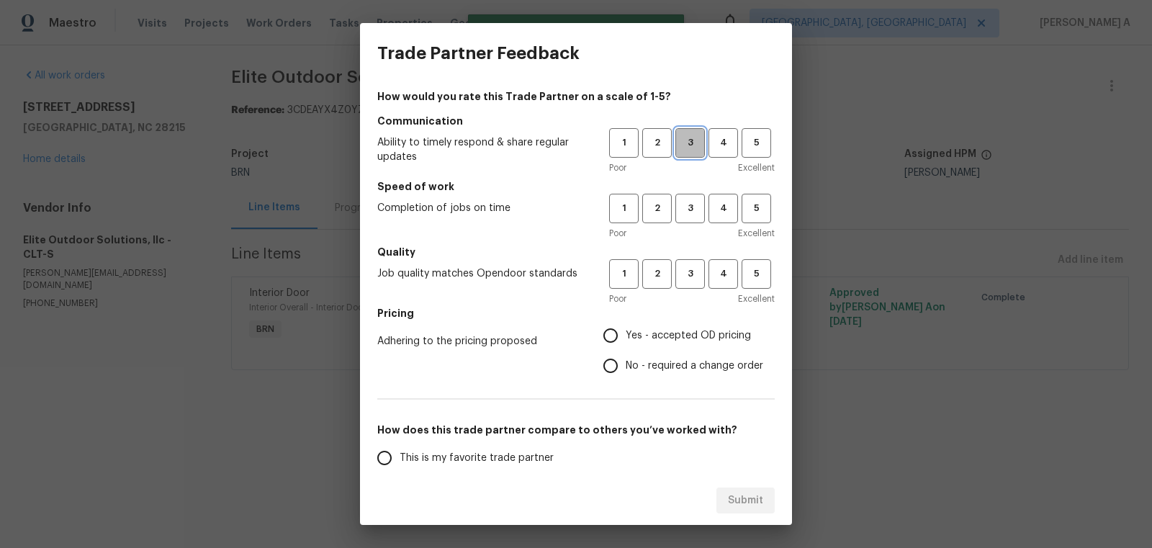
click at [683, 148] on span "3" at bounding box center [690, 143] width 27 height 17
click at [689, 221] on button "3" at bounding box center [690, 209] width 30 height 30
click at [690, 270] on span "3" at bounding box center [690, 274] width 27 height 17
click at [659, 361] on span "No - required a change order" at bounding box center [693, 365] width 137 height 15
click at [625, 361] on input "No - required a change order" at bounding box center [610, 366] width 30 height 30
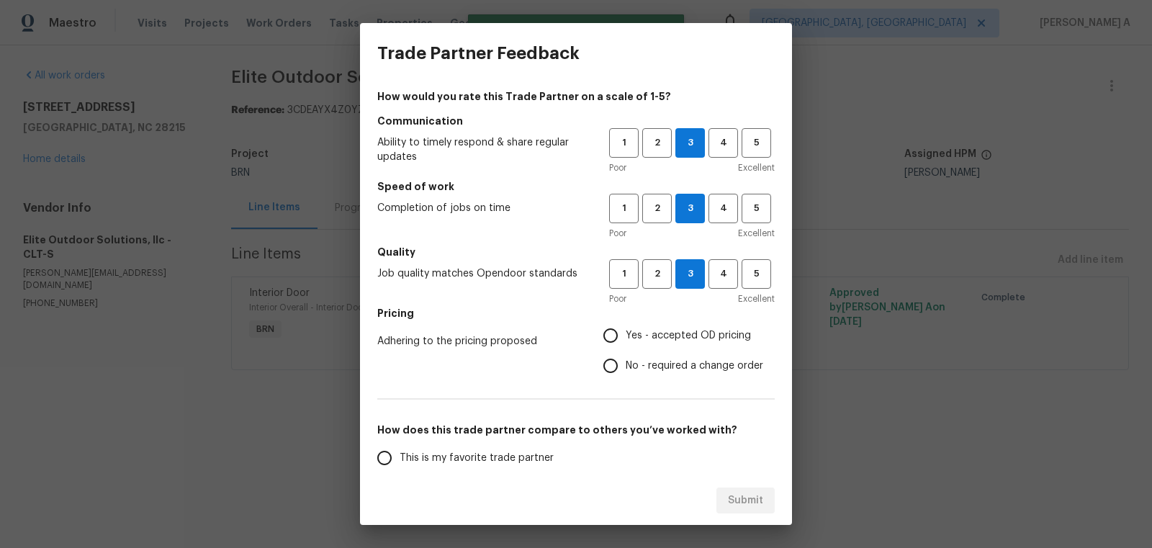
radio input "true"
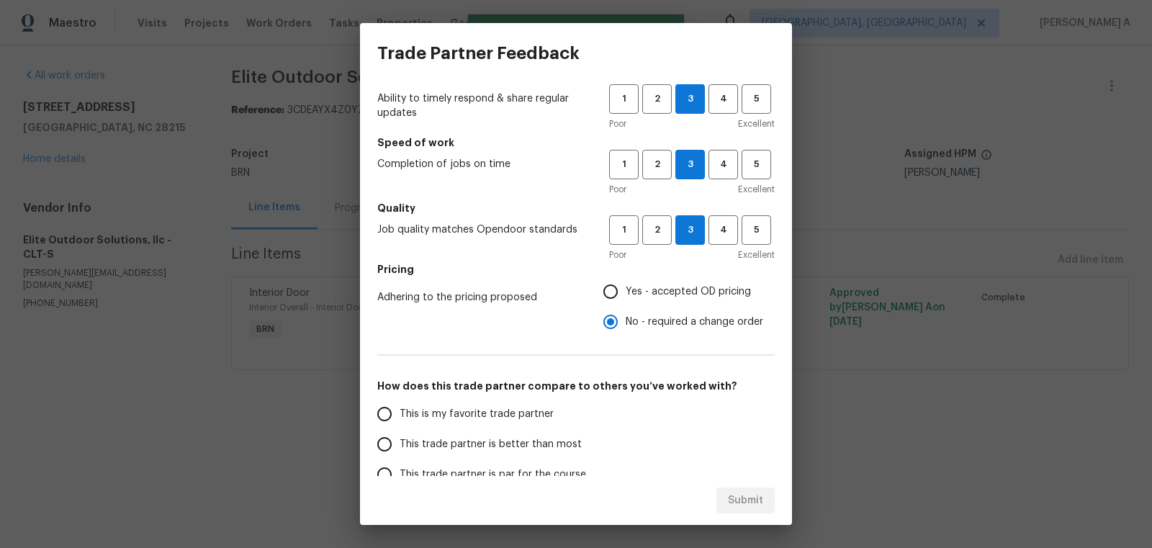
scroll to position [58, 0]
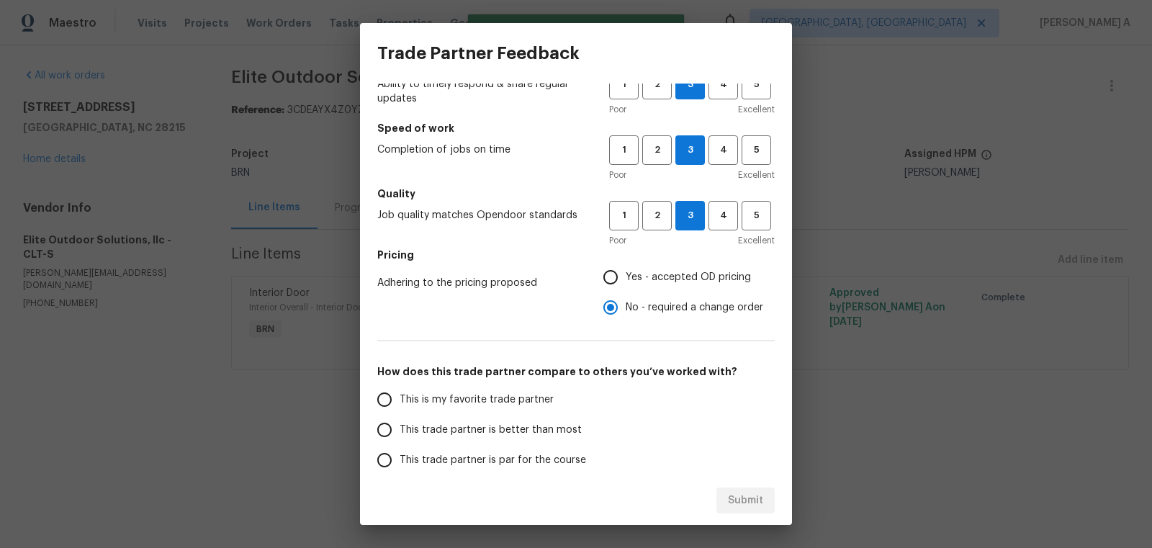
click at [527, 396] on span "This is my favorite trade partner" at bounding box center [476, 399] width 154 height 15
click at [399, 396] on input "This is my favorite trade partner" at bounding box center [384, 399] width 30 height 30
click at [757, 505] on span "Submit" at bounding box center [745, 501] width 35 height 18
radio input "true"
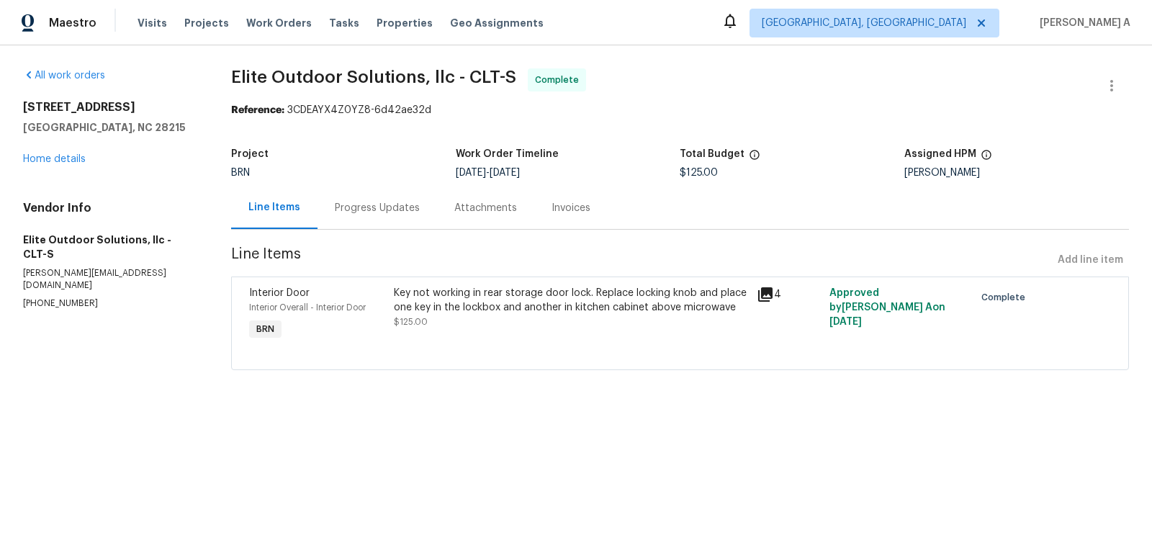
click at [348, 212] on div "Progress Updates" at bounding box center [377, 208] width 85 height 14
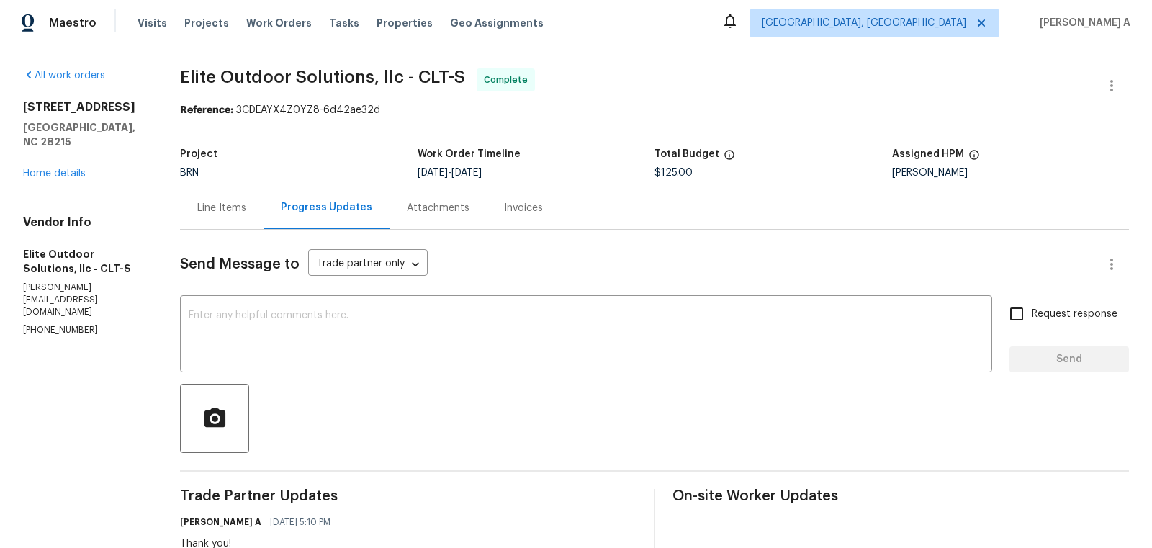
click at [212, 207] on div "Line Items" at bounding box center [221, 208] width 49 height 14
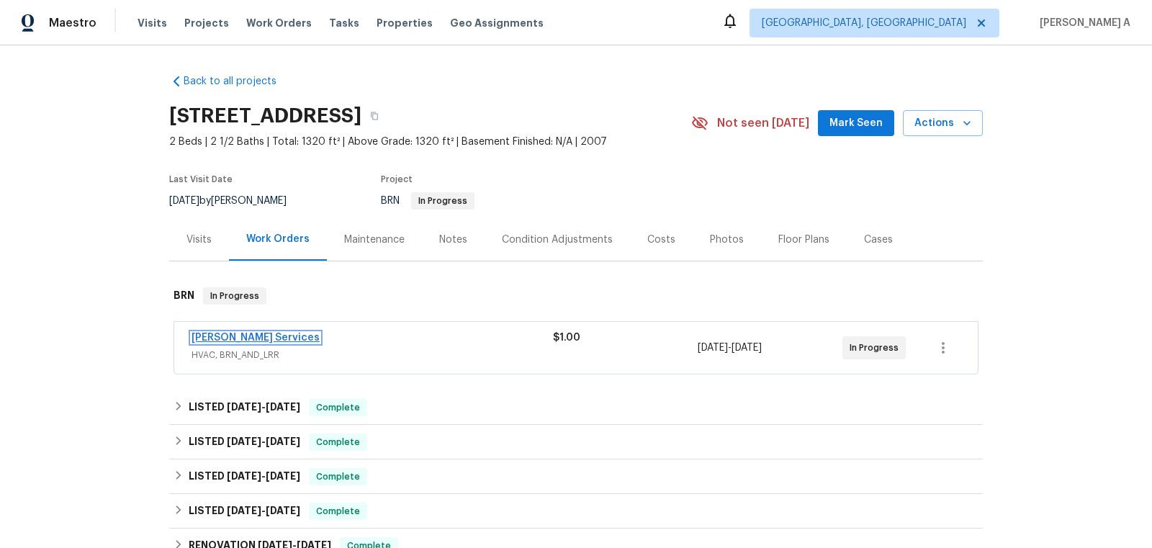
click at [260, 338] on link "[PERSON_NAME] Services" at bounding box center [255, 338] width 128 height 10
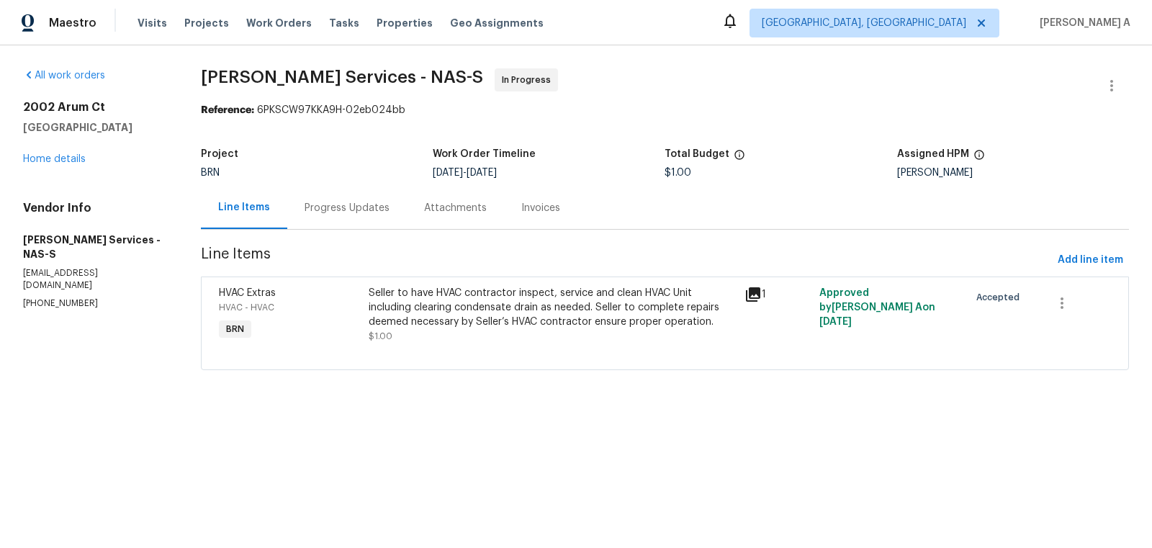
click at [349, 221] on div "Progress Updates" at bounding box center [346, 207] width 119 height 42
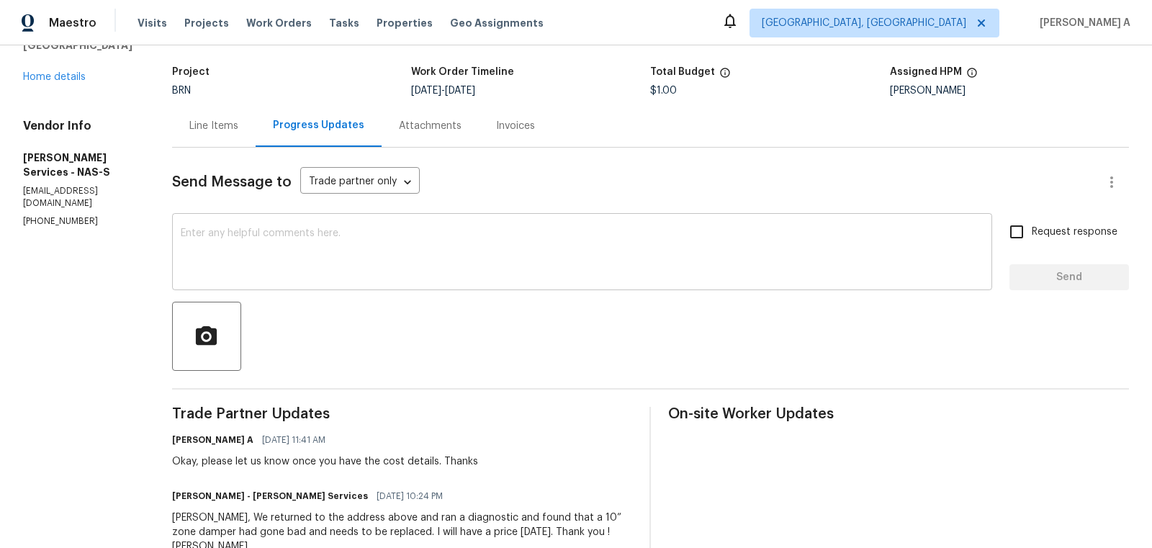
scroll to position [103, 0]
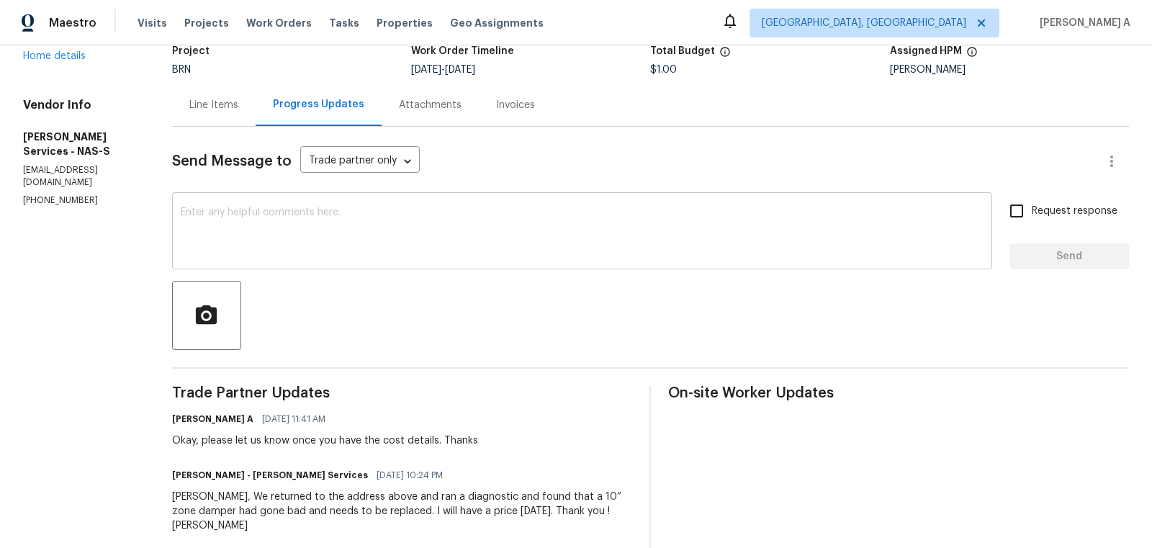
click at [374, 251] on textarea at bounding box center [582, 232] width 803 height 50
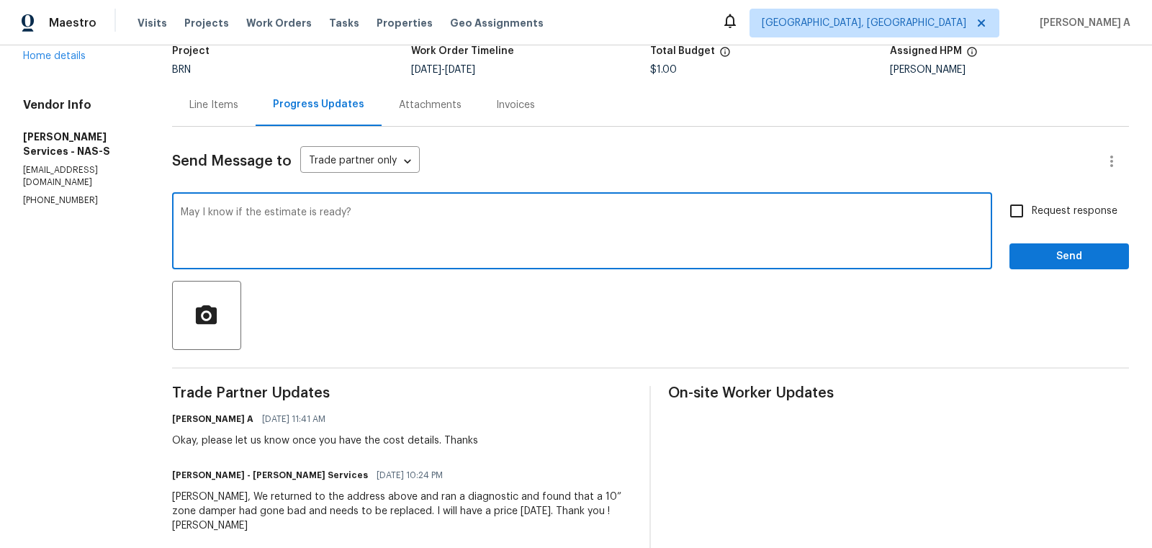
click at [374, 251] on textarea "May I know if the estimate is ready?" at bounding box center [582, 232] width 803 height 50
click at [0, 0] on icon "Paraphrase text" at bounding box center [0, 0] width 0 height 0
click at [0, 0] on li "May I ask if the estimate is ready?" at bounding box center [0, 0] width 0 height 0
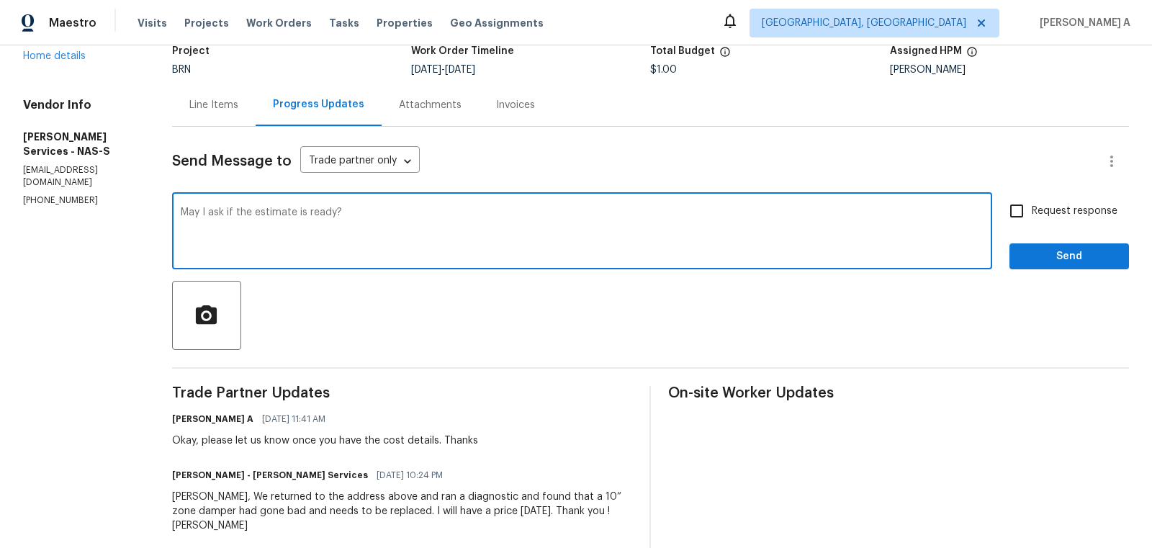
type textarea "May I ask if the estimate is ready?"
click at [1058, 200] on label "Request response" at bounding box center [1059, 211] width 116 height 30
click at [1031, 200] on input "Request response" at bounding box center [1016, 211] width 30 height 30
checkbox input "true"
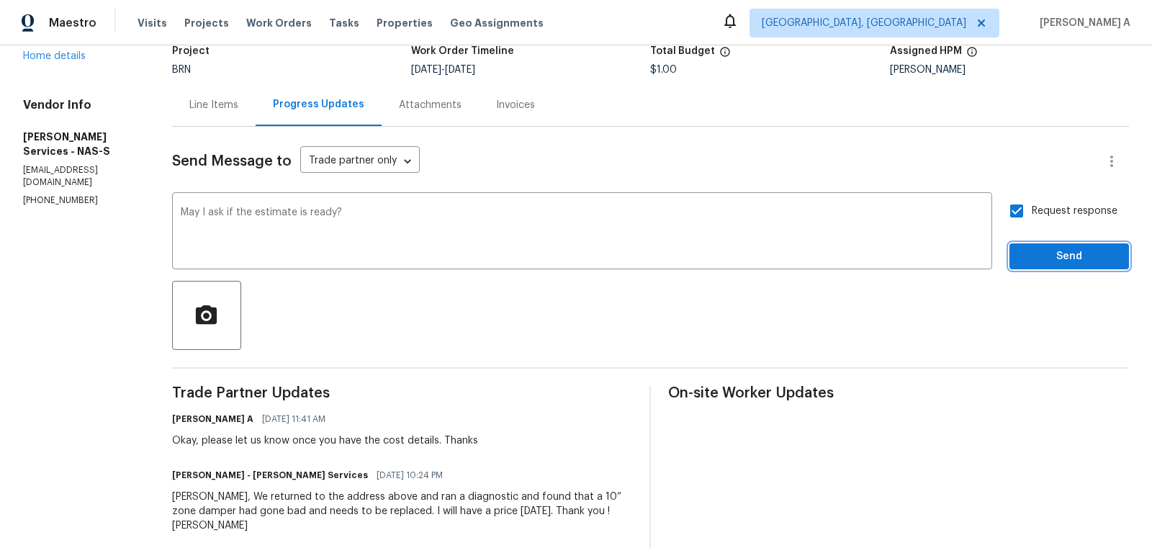
click at [1075, 252] on span "Send" at bounding box center [1069, 257] width 96 height 18
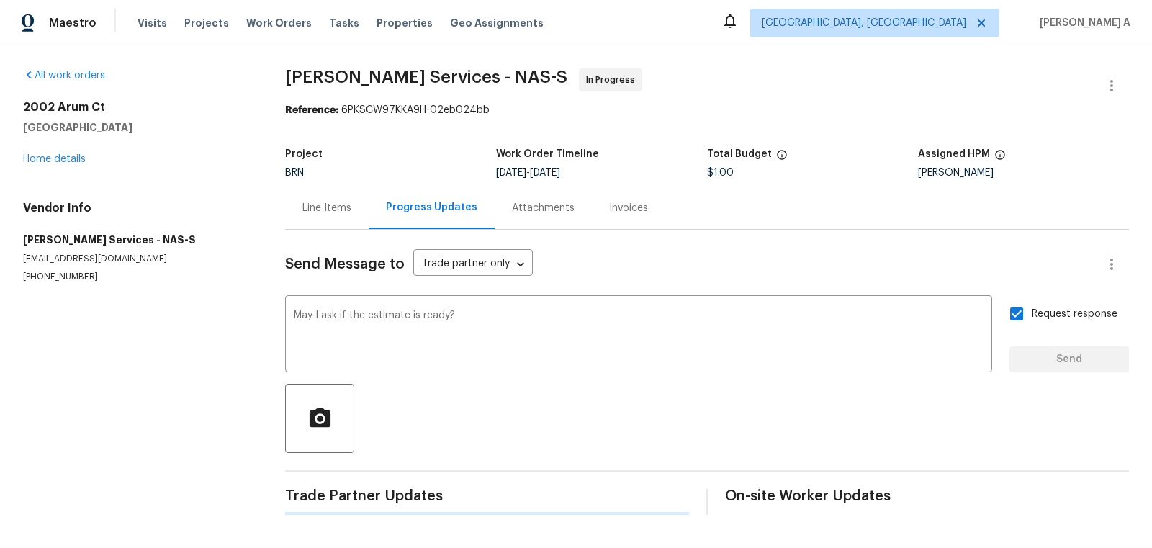
scroll to position [0, 0]
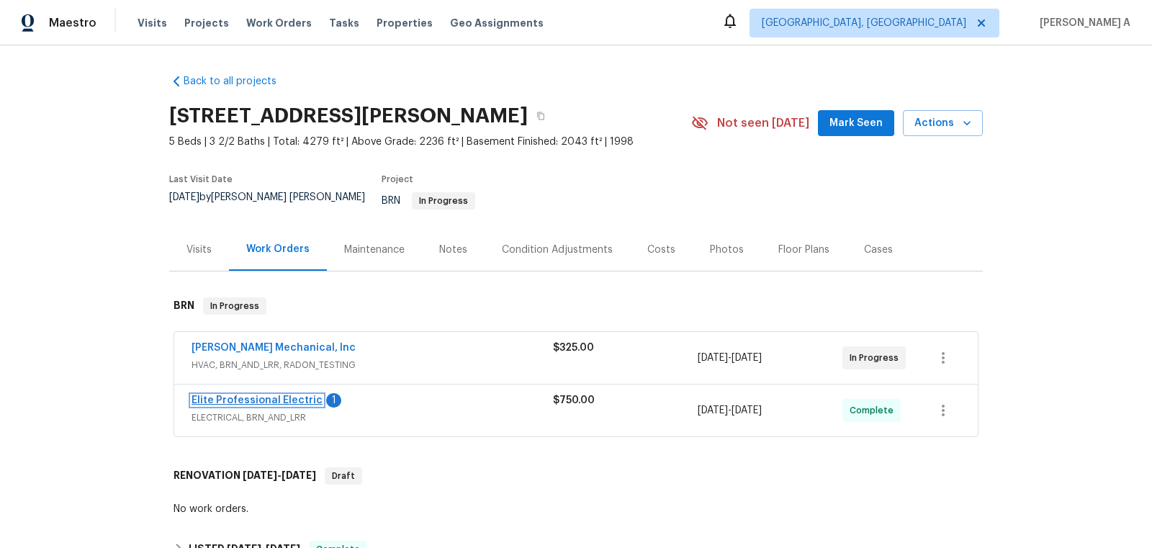
click at [253, 395] on link "Elite Professional Electric" at bounding box center [256, 400] width 131 height 10
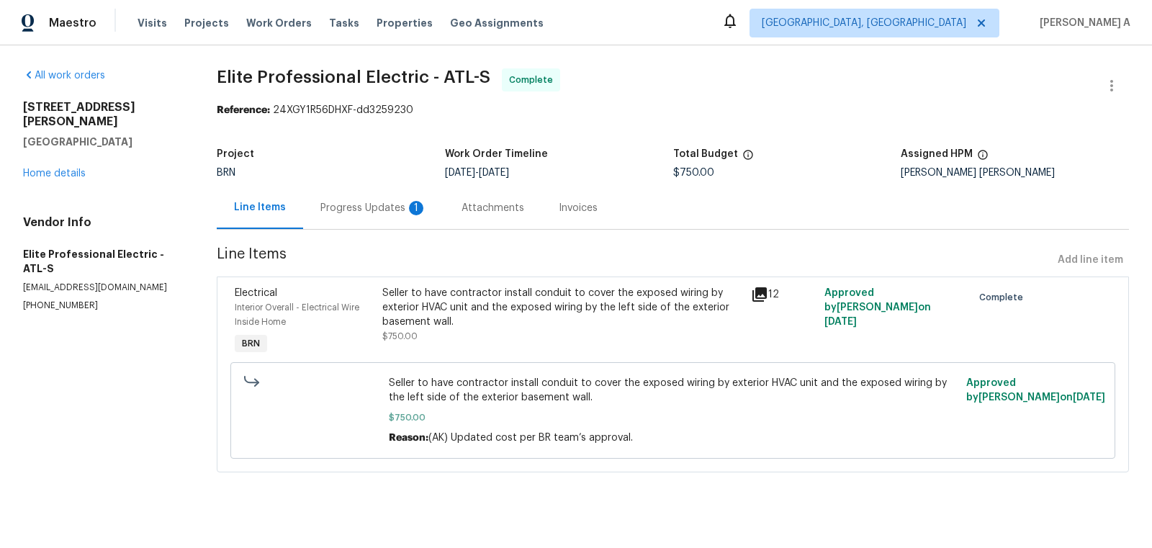
click at [372, 201] on div "Progress Updates 1" at bounding box center [373, 208] width 107 height 14
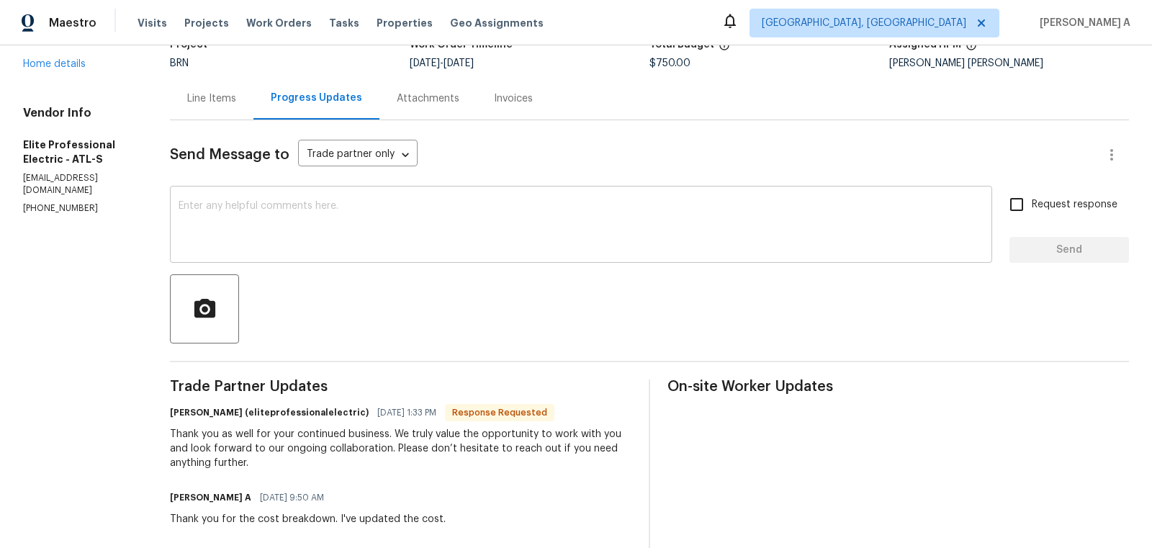
scroll to position [110, 0]
click at [399, 455] on div "Thank you as well for your continued business. We truly value the opportunity t…" at bounding box center [400, 447] width 461 height 43
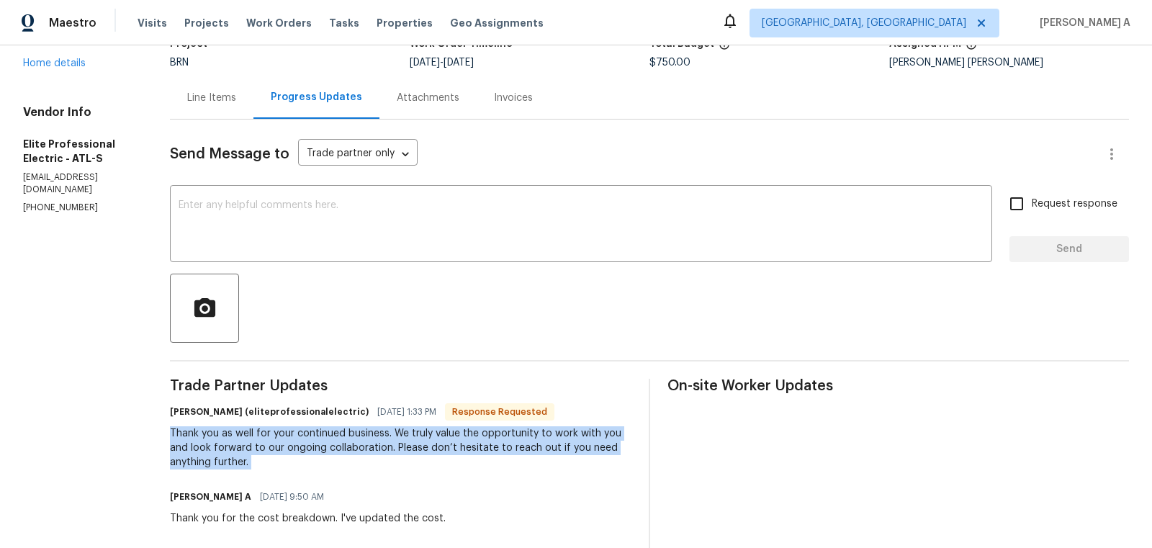
click at [399, 455] on div "Thank you as well for your continued business. We truly value the opportunity t…" at bounding box center [400, 447] width 461 height 43
copy div "Thank you as well for your continued business. We truly value the opportunity t…"
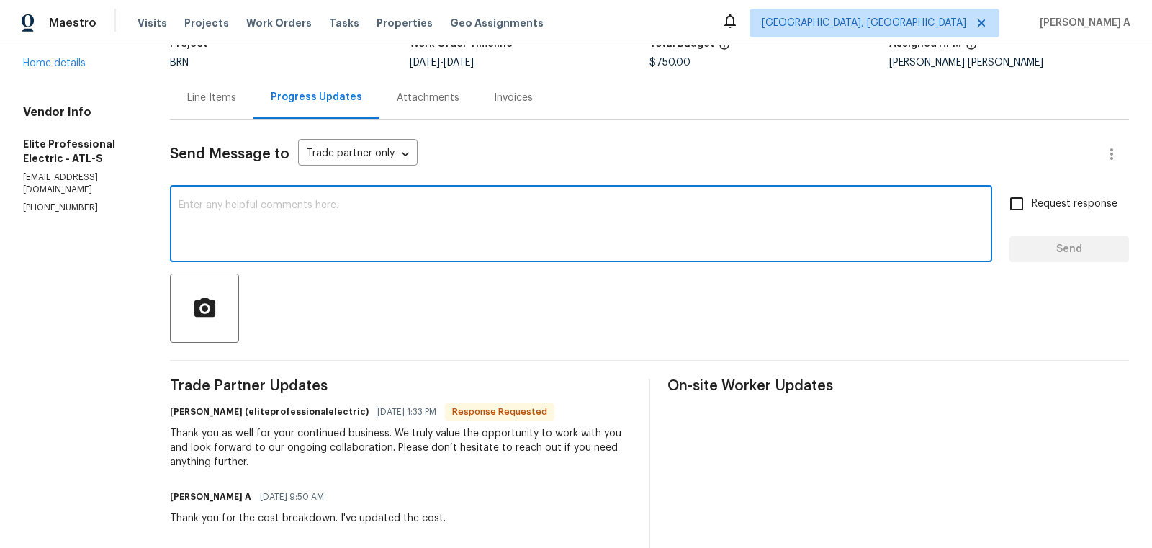
click at [520, 201] on textarea at bounding box center [580, 225] width 805 height 50
paste textarea "We value our partnership and look forward to working together on future project…"
type textarea "We value our partnership and look forward to working together on future project…"
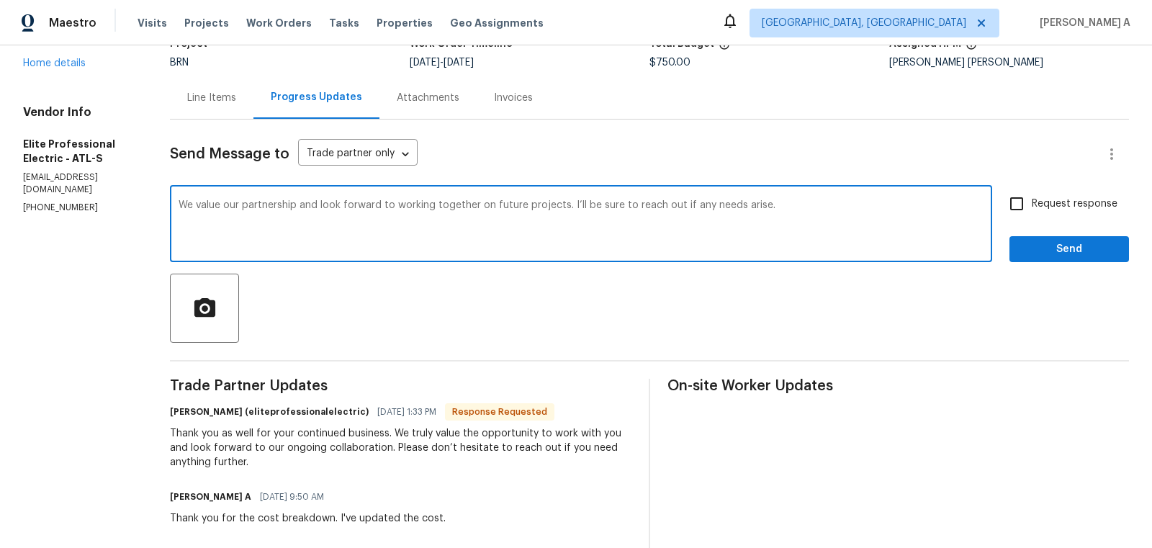
drag, startPoint x: 600, startPoint y: 205, endPoint x: 278, endPoint y: 209, distance: 322.5
click at [278, 210] on textarea "We value our partnership and look forward to working together on future project…" at bounding box center [580, 225] width 805 height 50
click at [457, 202] on textarea "We value our partnership and look forward to working together on future project…" at bounding box center [580, 225] width 805 height 50
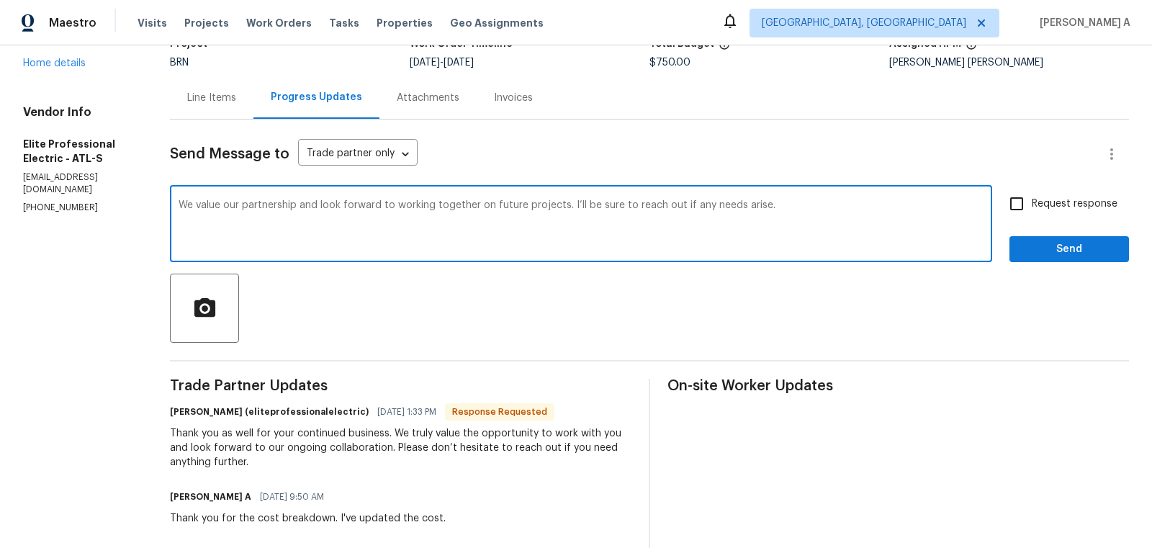
click at [520, 218] on textarea "We value our partnership and look forward to working together on future project…" at bounding box center [580, 225] width 805 height 50
click at [610, 207] on textarea "We value our partnership and look forward to working together on future project…" at bounding box center [580, 225] width 805 height 50
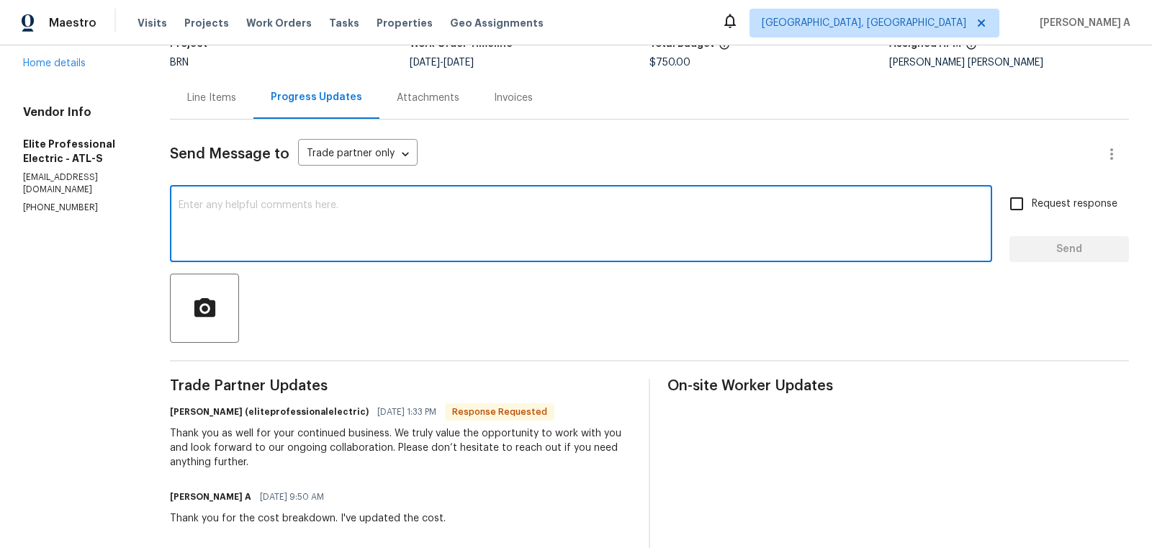
paste textarea "Thank you! I really appreciate the partnership as well and look forward to cont…"
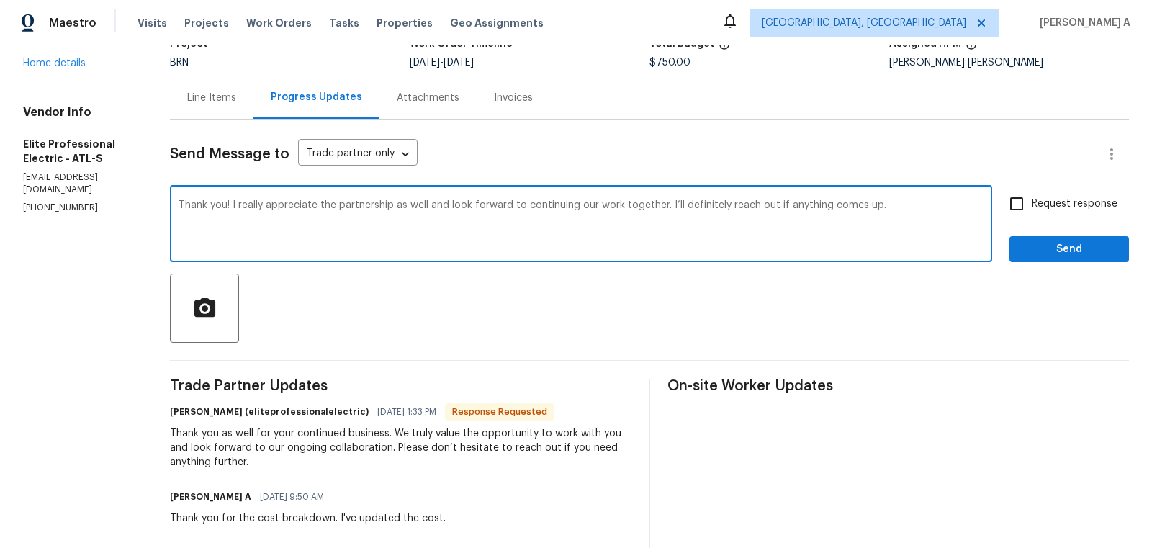
type textarea "Thank you! I really appreciate the partnership as well and look forward to cont…"
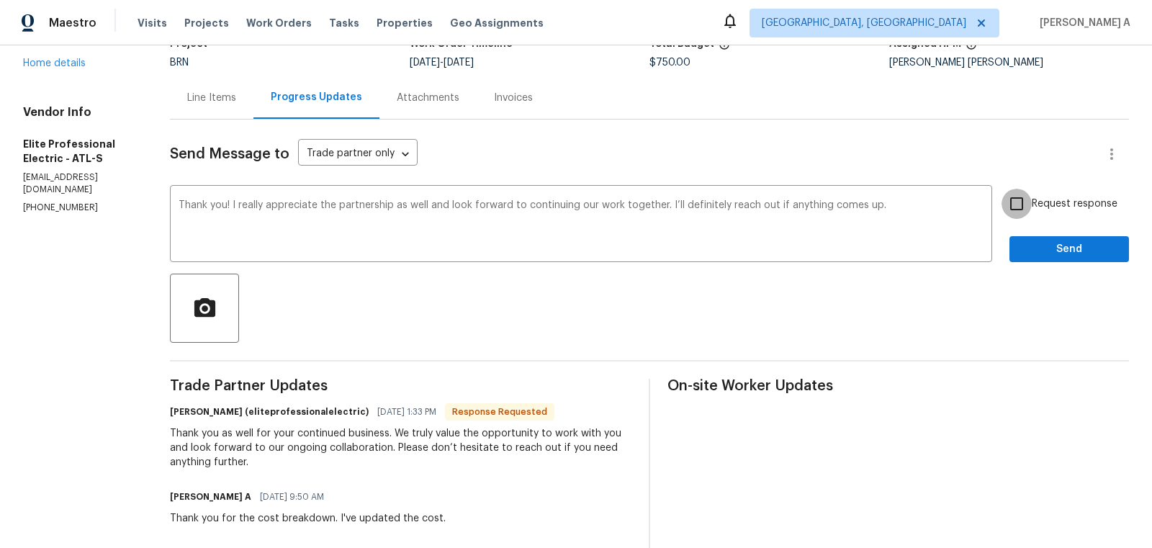
click at [1029, 198] on input "Request response" at bounding box center [1016, 204] width 30 height 30
checkbox input "true"
click at [1052, 252] on span "Send" at bounding box center [1069, 249] width 96 height 18
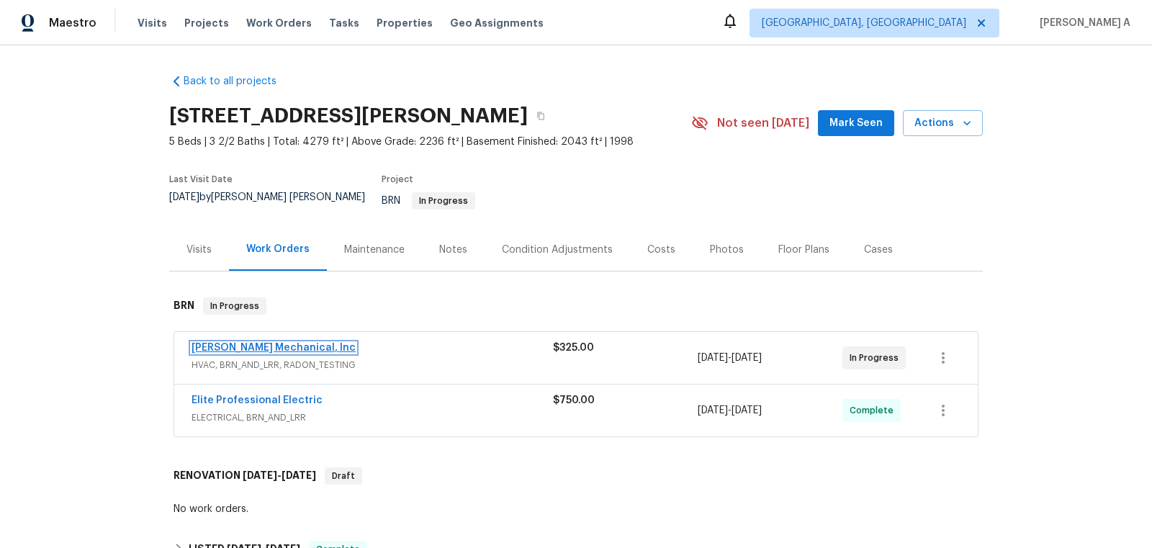
click at [240, 343] on link "JH Martin Mechanical, Inc" at bounding box center [273, 348] width 164 height 10
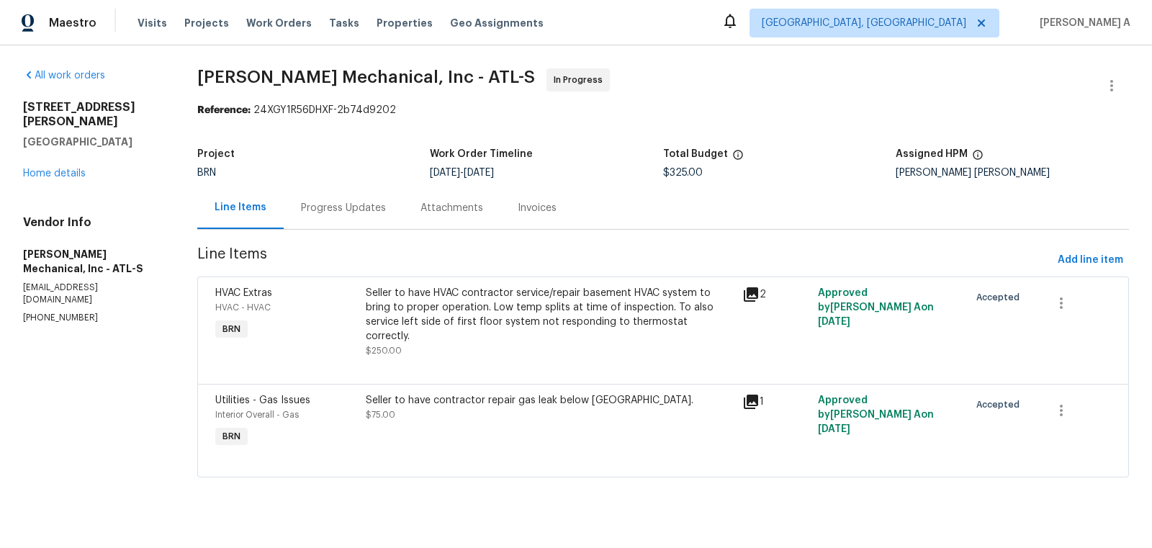
click at [333, 207] on div "Progress Updates" at bounding box center [343, 208] width 85 height 14
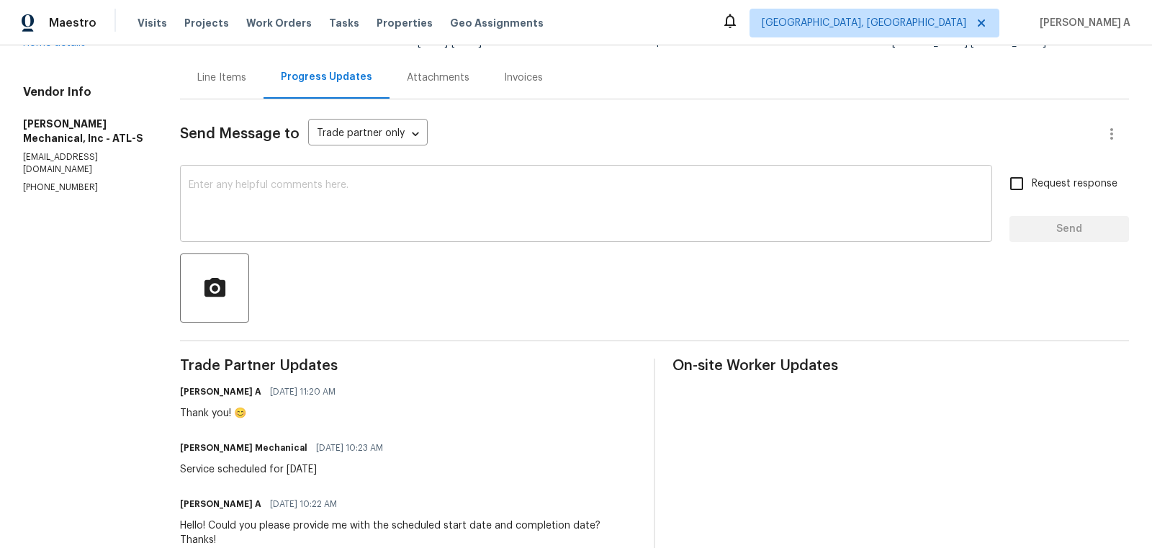
scroll to position [115, 0]
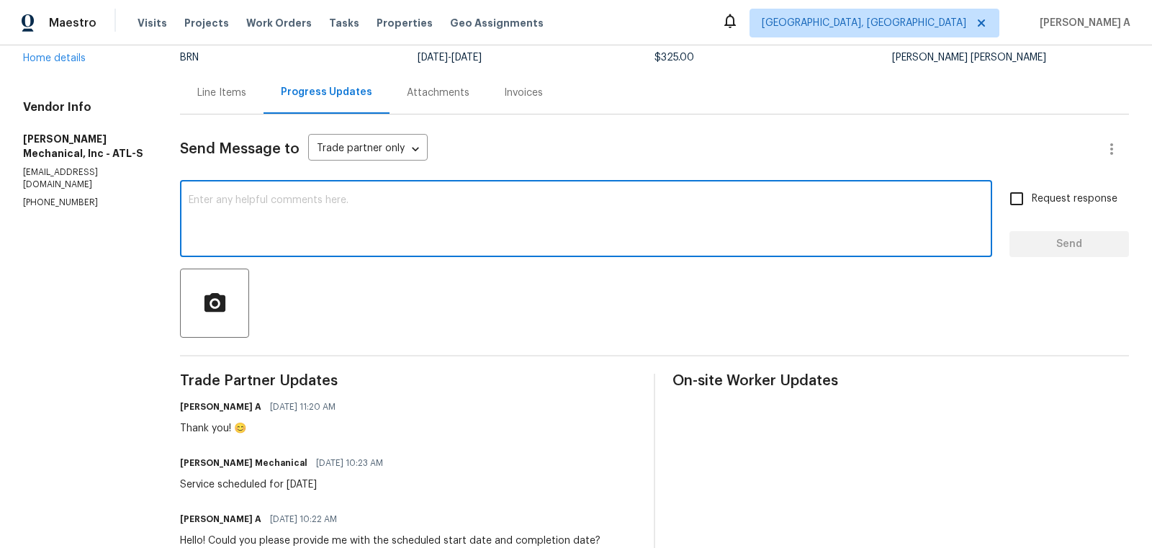
click at [343, 233] on textarea at bounding box center [586, 220] width 795 height 50
type textarea "May I know the status of the repairs? Thanks"
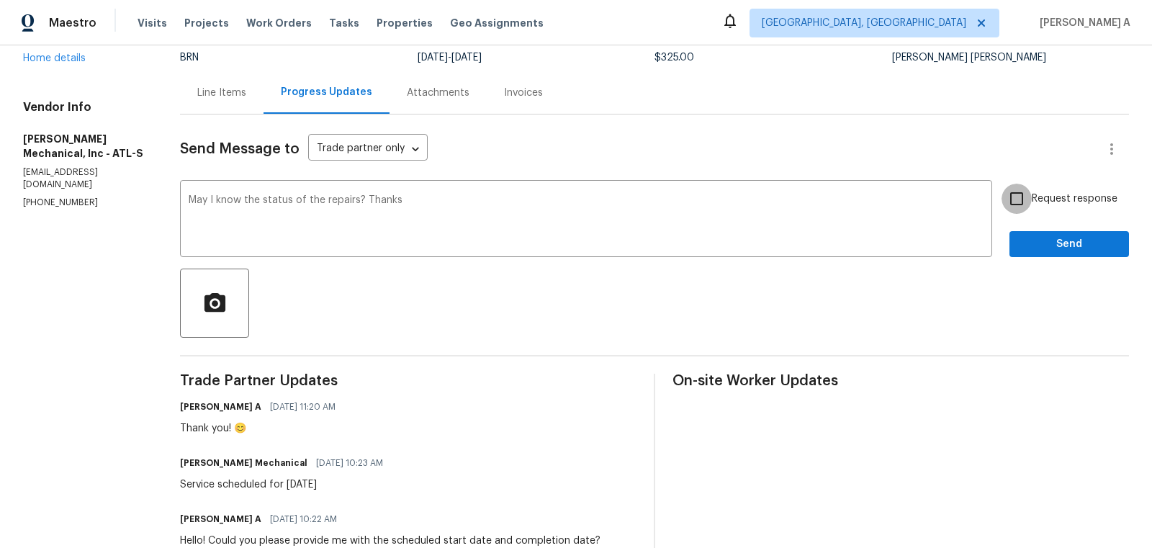
click at [1024, 207] on input "Request response" at bounding box center [1016, 199] width 30 height 30
checkbox input "true"
click at [1065, 250] on span "Send" at bounding box center [1069, 244] width 96 height 18
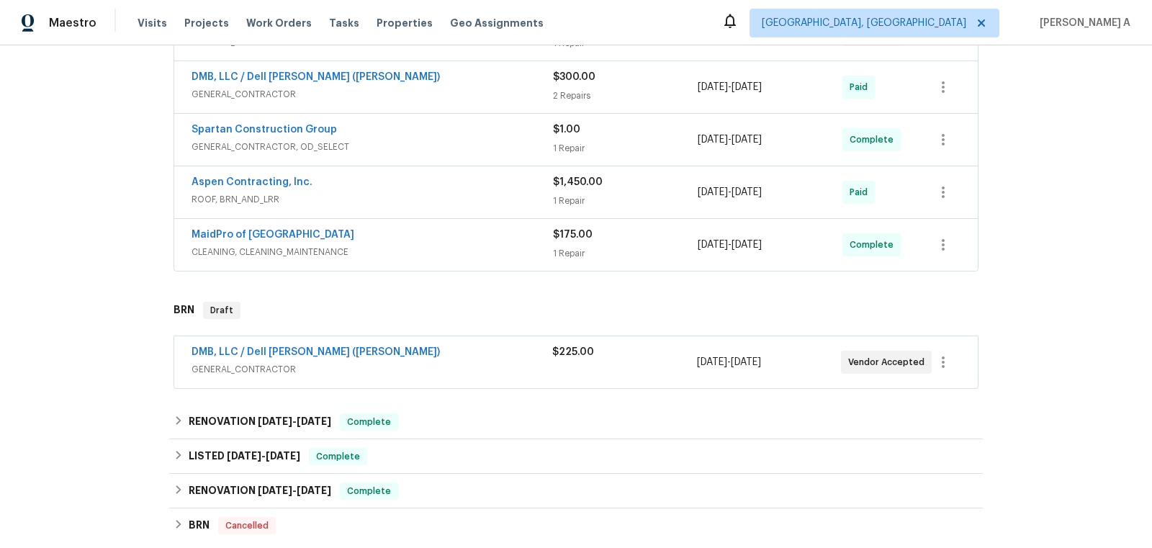
scroll to position [369, 0]
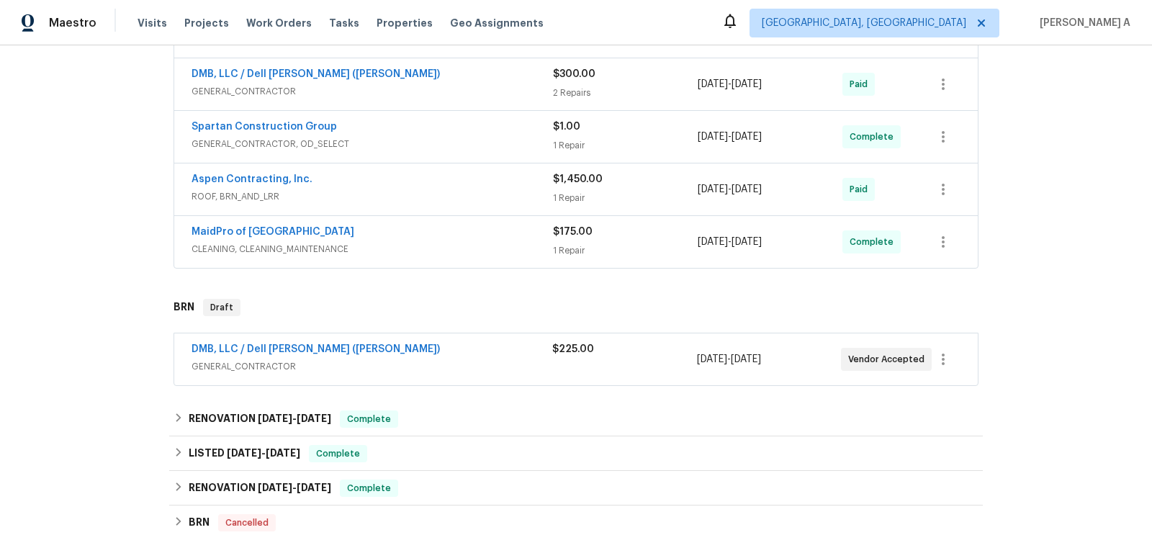
click at [289, 342] on span "DMB, LLC / Dell Bryson (Heise)" at bounding box center [315, 349] width 248 height 14
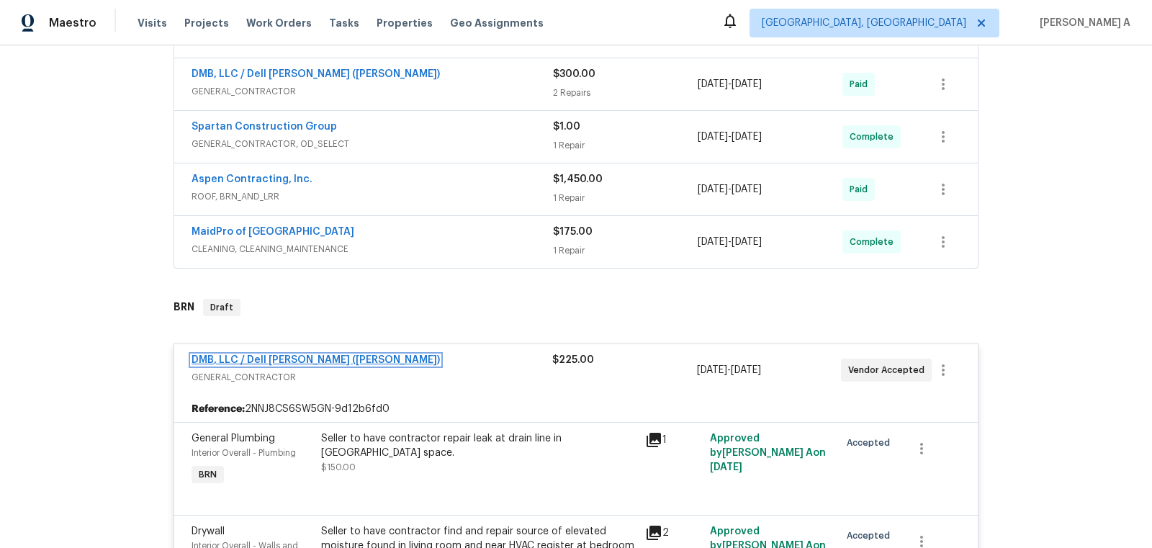
click at [303, 355] on link "DMB, LLC / Dell Bryson (Heise)" at bounding box center [315, 360] width 248 height 10
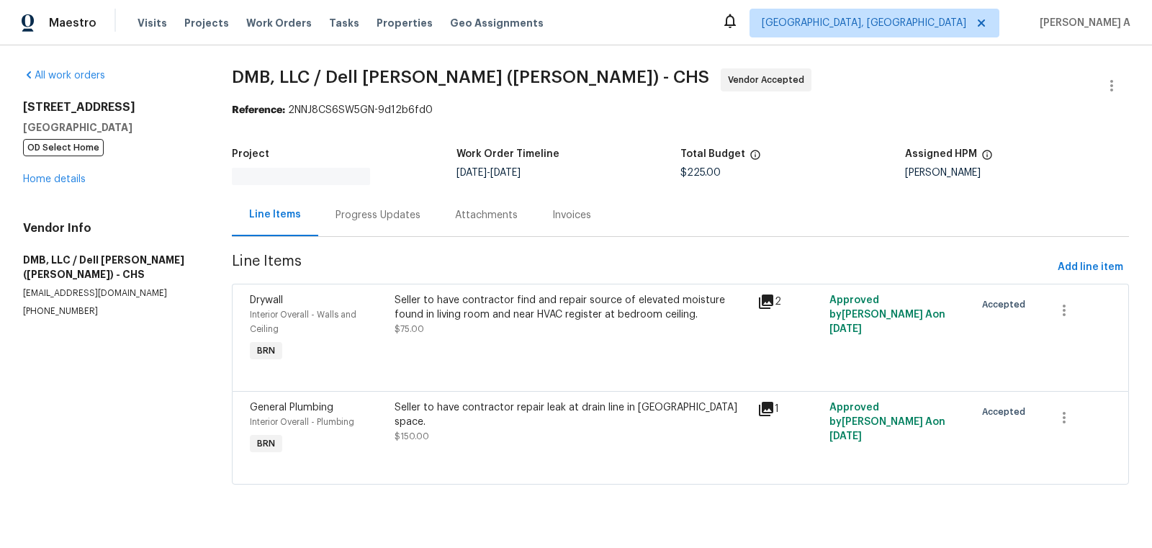
click at [351, 222] on div "Progress Updates" at bounding box center [377, 215] width 119 height 42
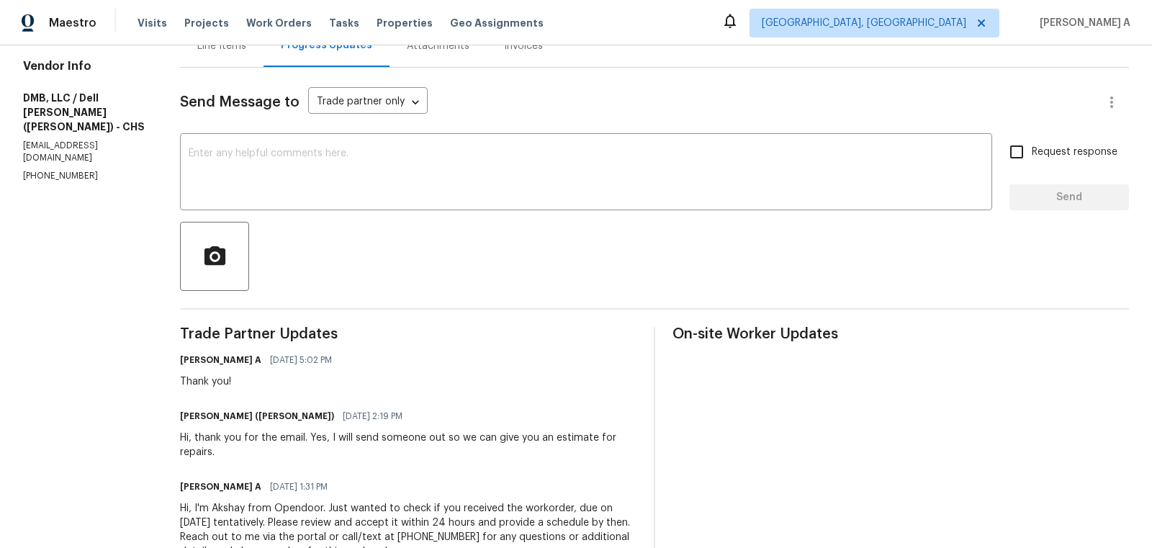
scroll to position [35, 0]
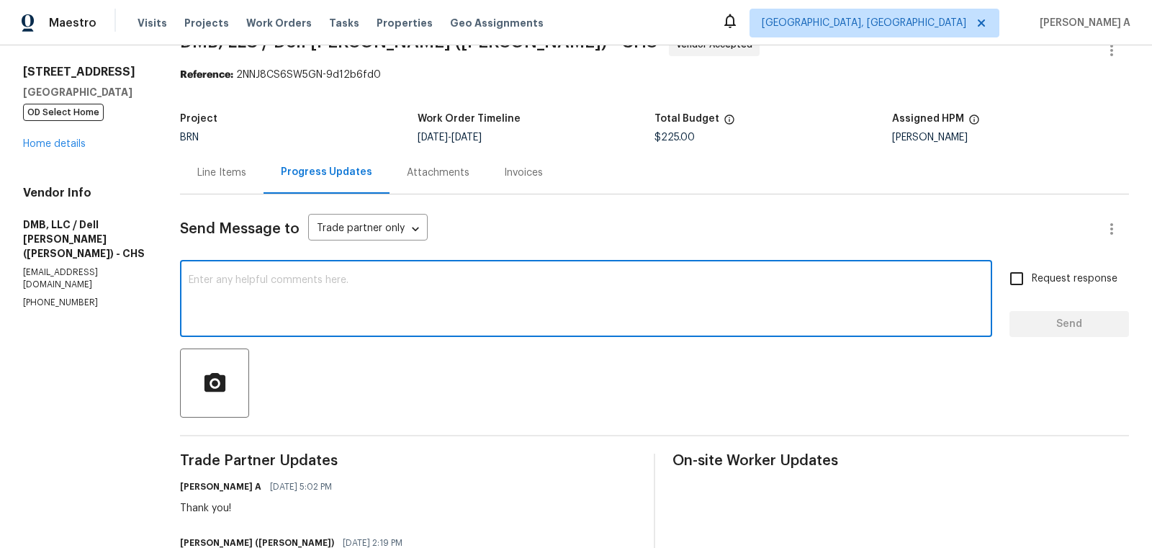
click at [309, 294] on textarea at bounding box center [586, 300] width 795 height 50
type textarea "Hi, May I know the status of the work? Thanks"
click at [1043, 279] on span "Request response" at bounding box center [1074, 278] width 86 height 15
click at [1031, 279] on input "Request response" at bounding box center [1016, 278] width 30 height 30
checkbox input "true"
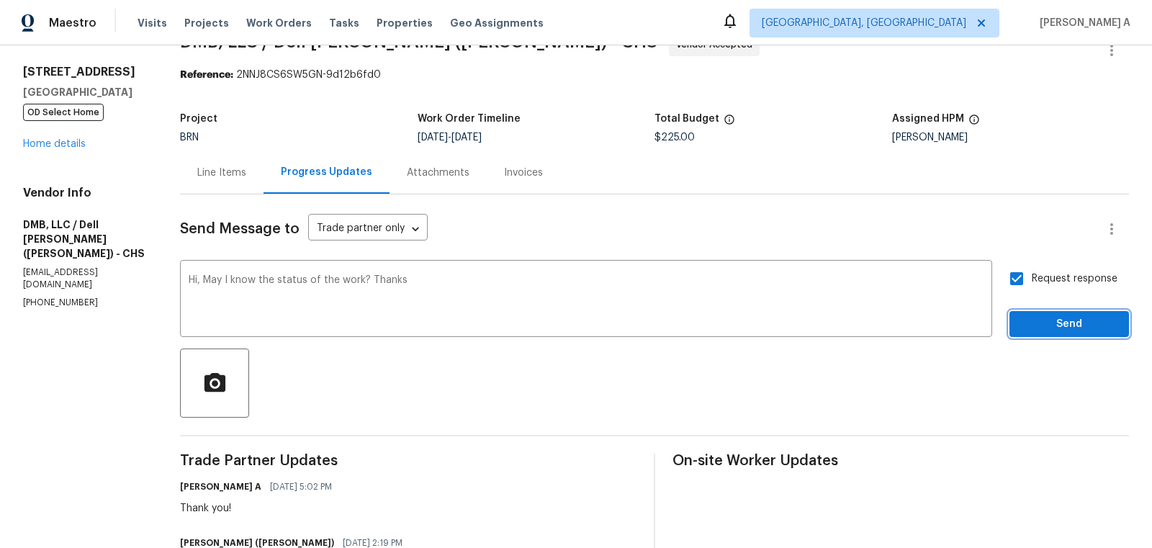
click at [1065, 318] on span "Send" at bounding box center [1069, 324] width 96 height 18
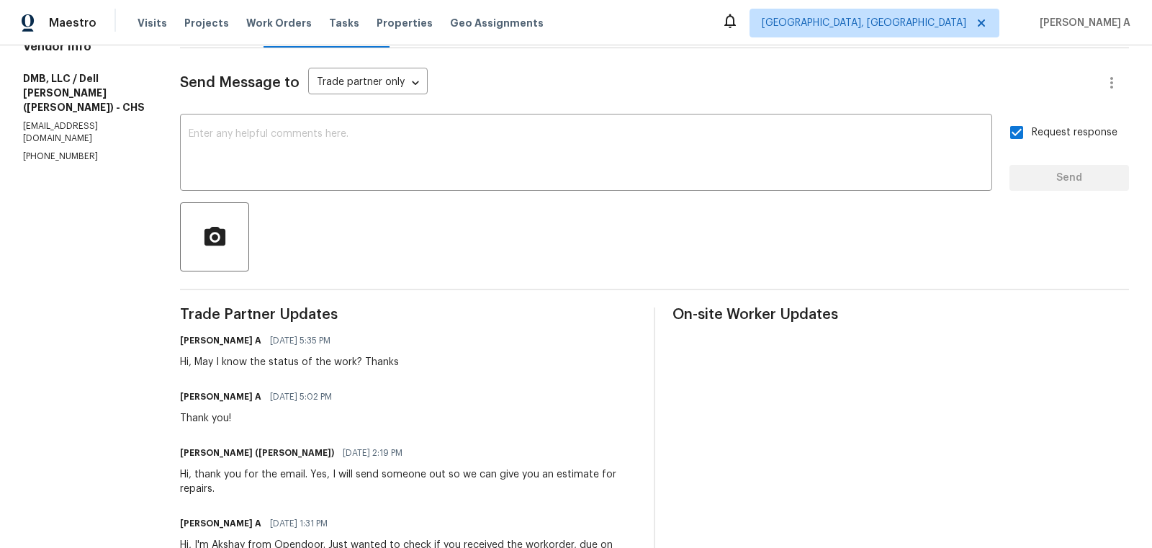
scroll to position [0, 0]
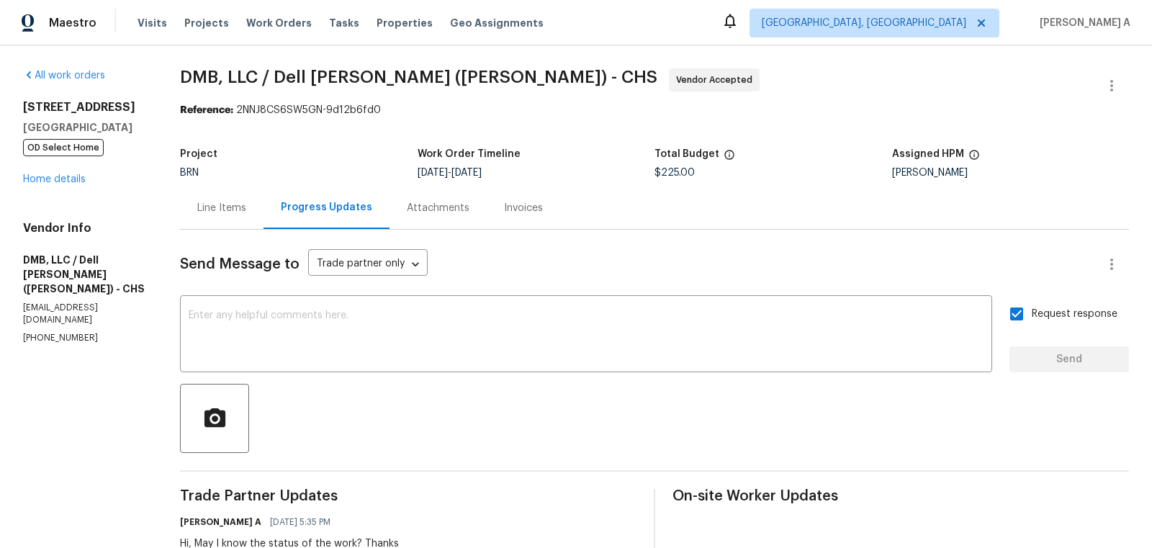
click at [225, 203] on div "Line Items" at bounding box center [221, 208] width 49 height 14
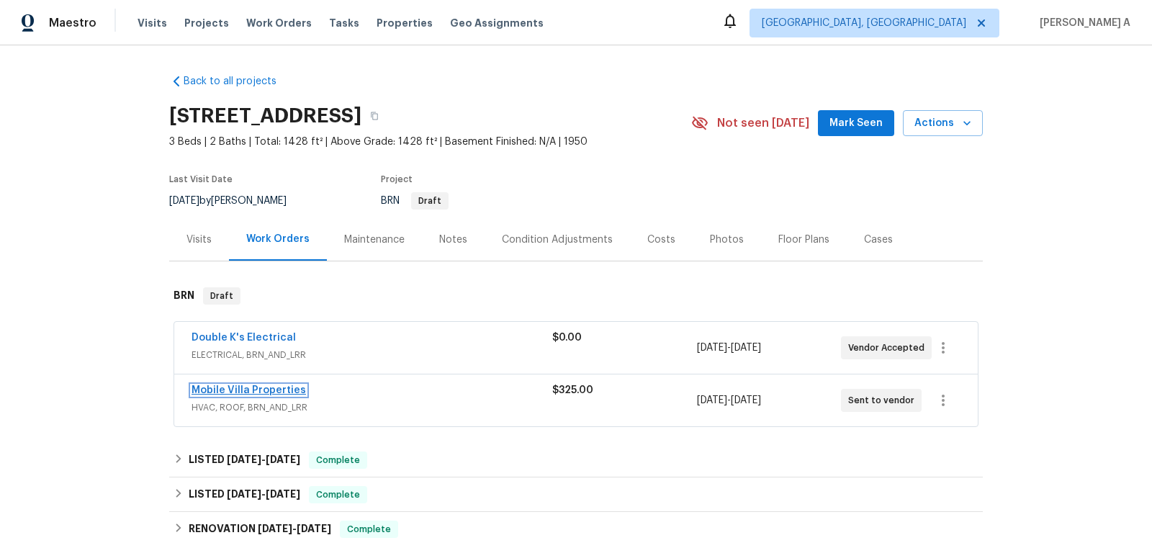
click at [232, 390] on link "Mobile Villa Properties" at bounding box center [248, 390] width 114 height 10
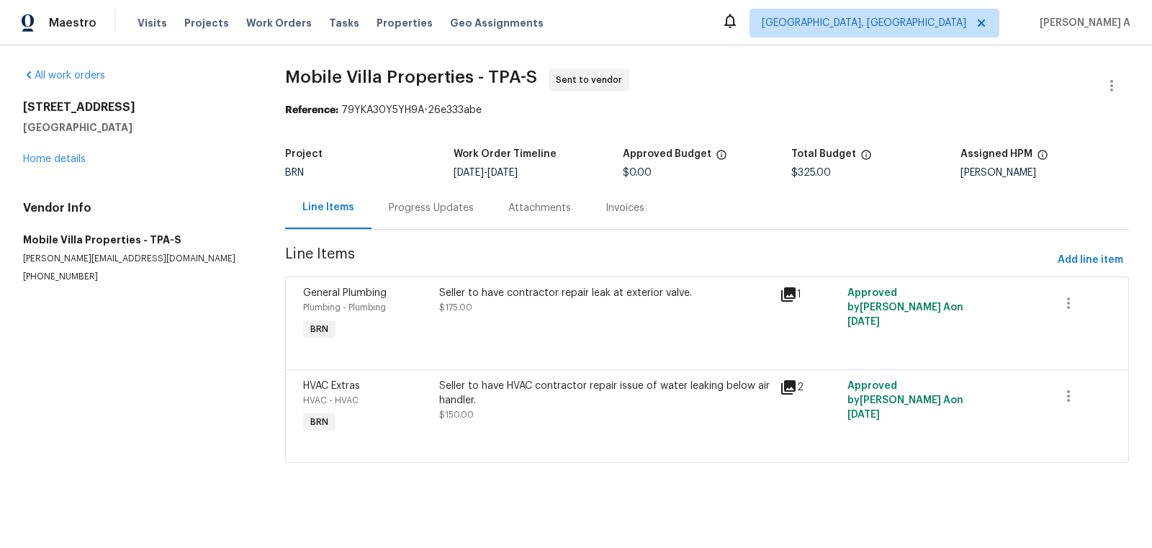
click at [60, 279] on p "[PHONE_NUMBER]" at bounding box center [136, 277] width 227 height 12
copy p "[PHONE_NUMBER]"
